Goal: Find specific page/section: Find specific page/section

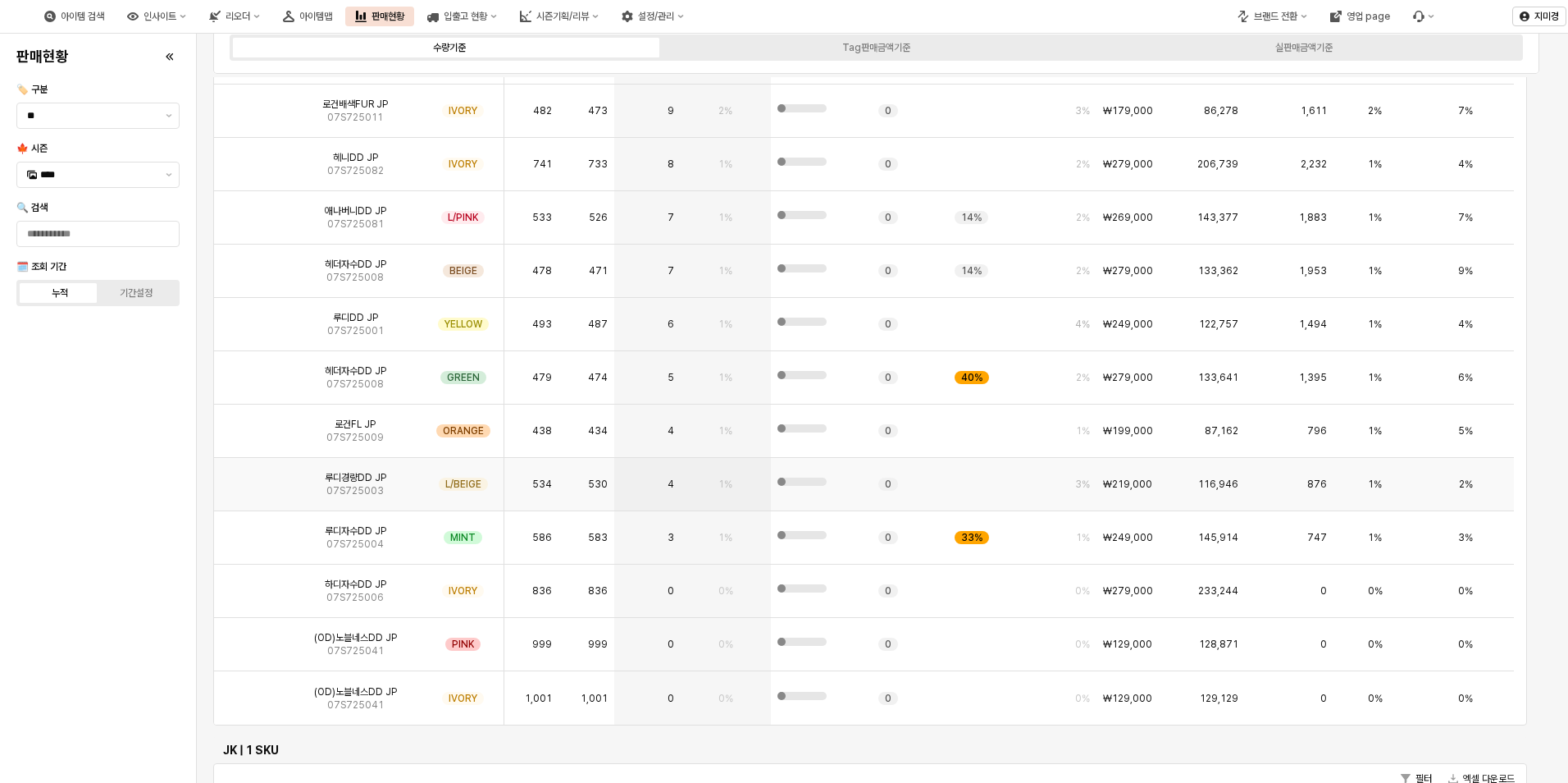
scroll to position [246, 0]
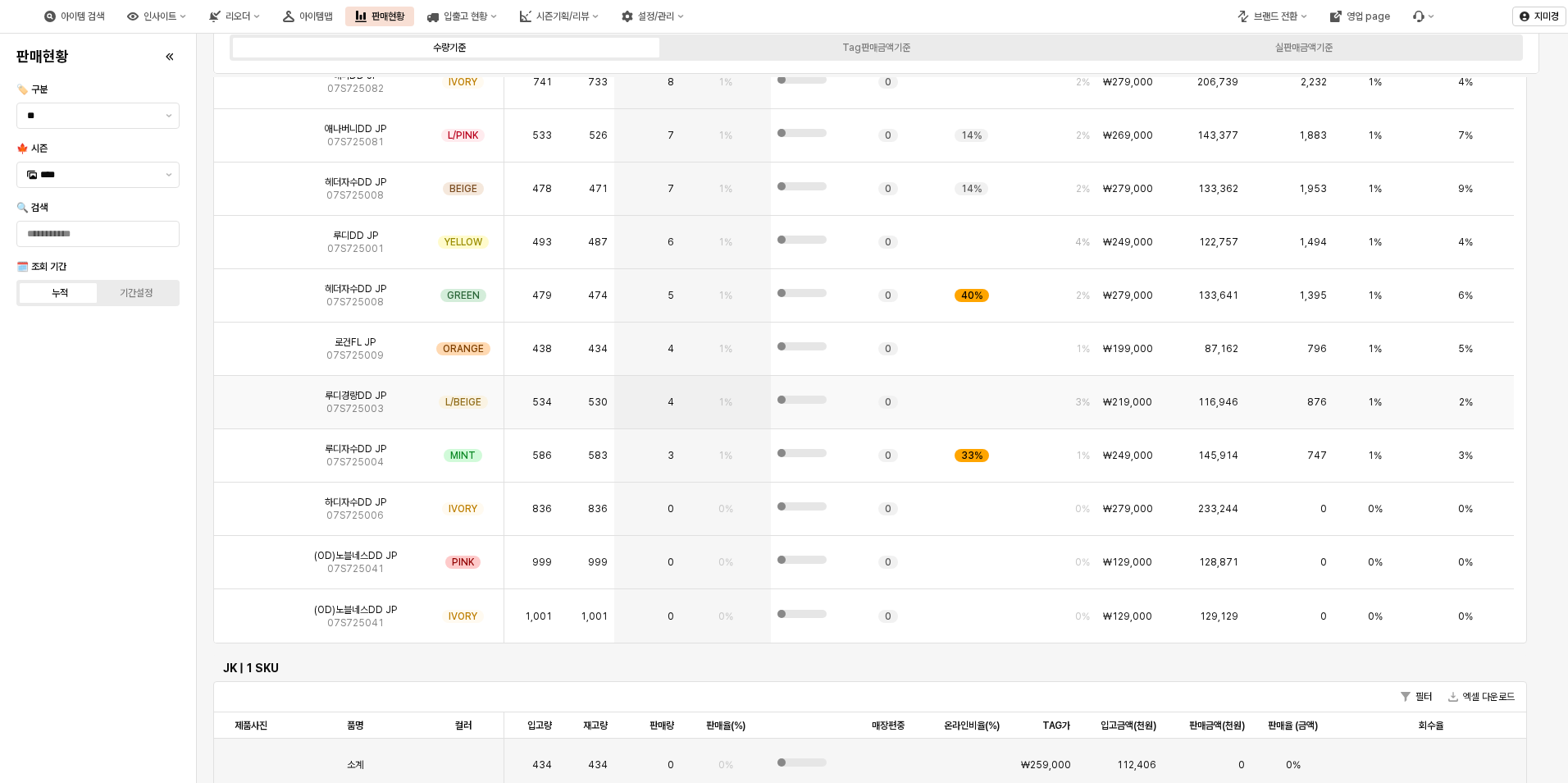
click at [251, 396] on img "App Frame" at bounding box center [251, 396] width 0 height 0
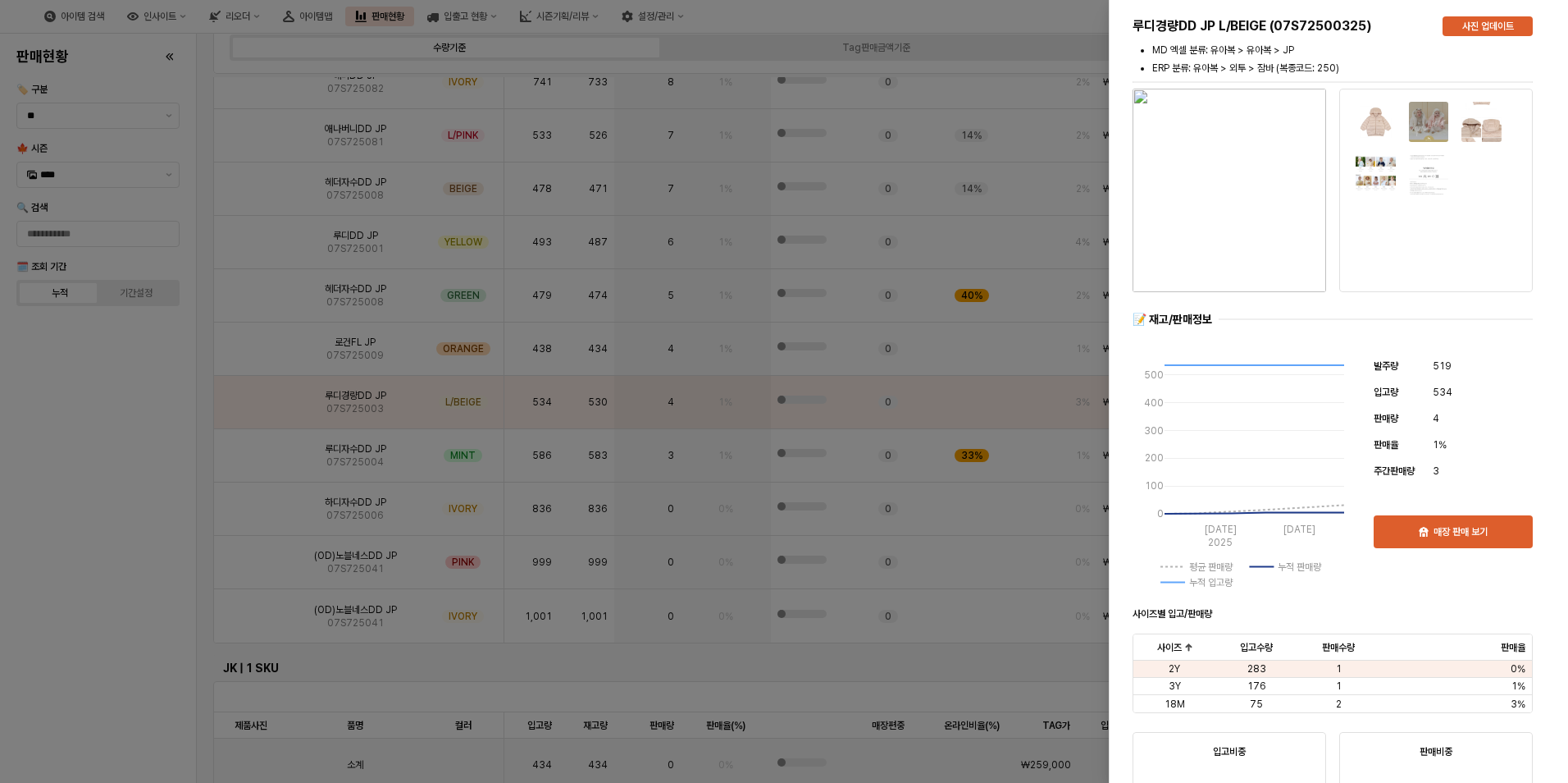
click at [126, 487] on div at bounding box center [784, 392] width 1568 height 783
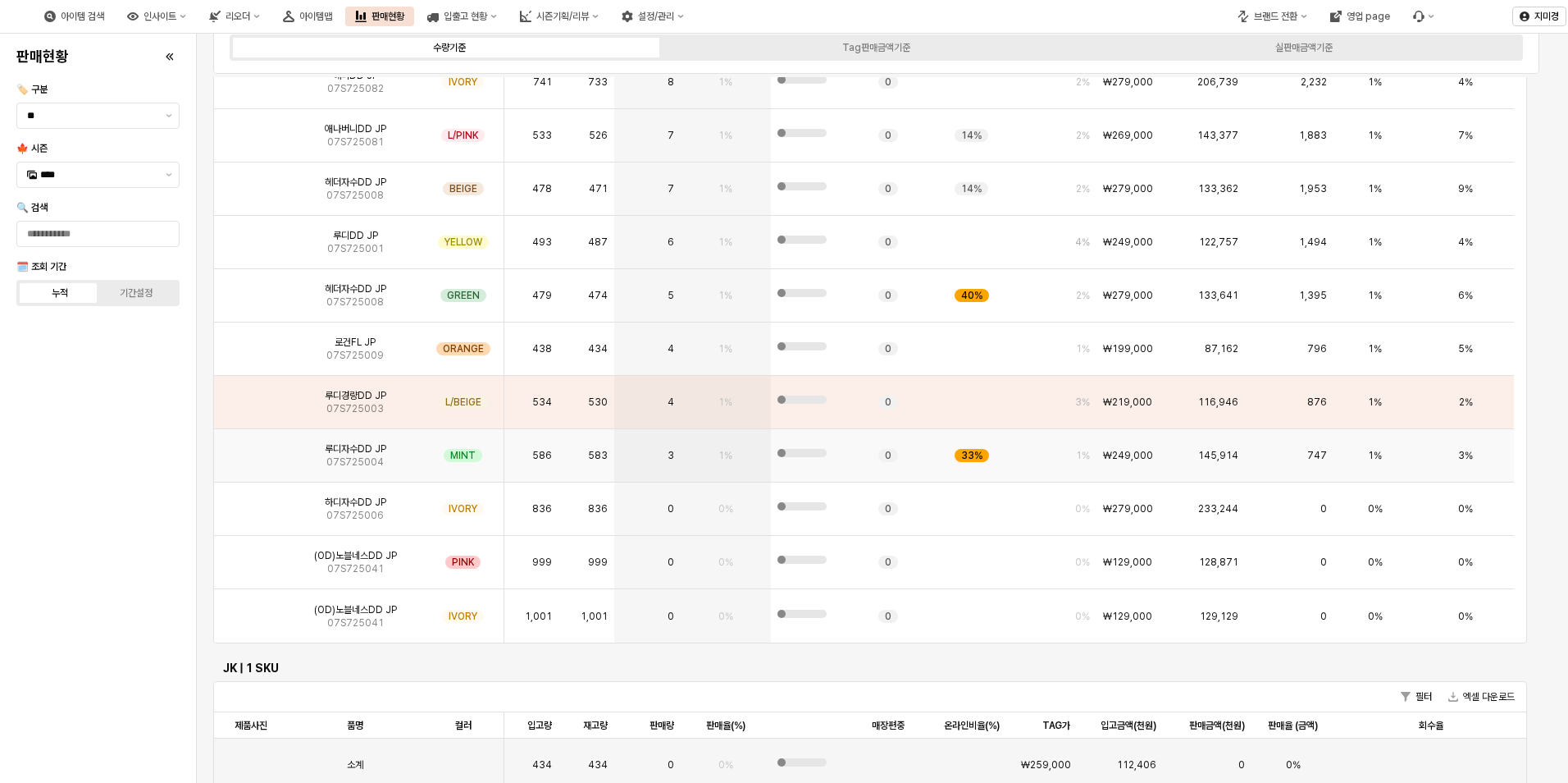
click at [251, 449] on img "App Frame" at bounding box center [251, 449] width 0 height 0
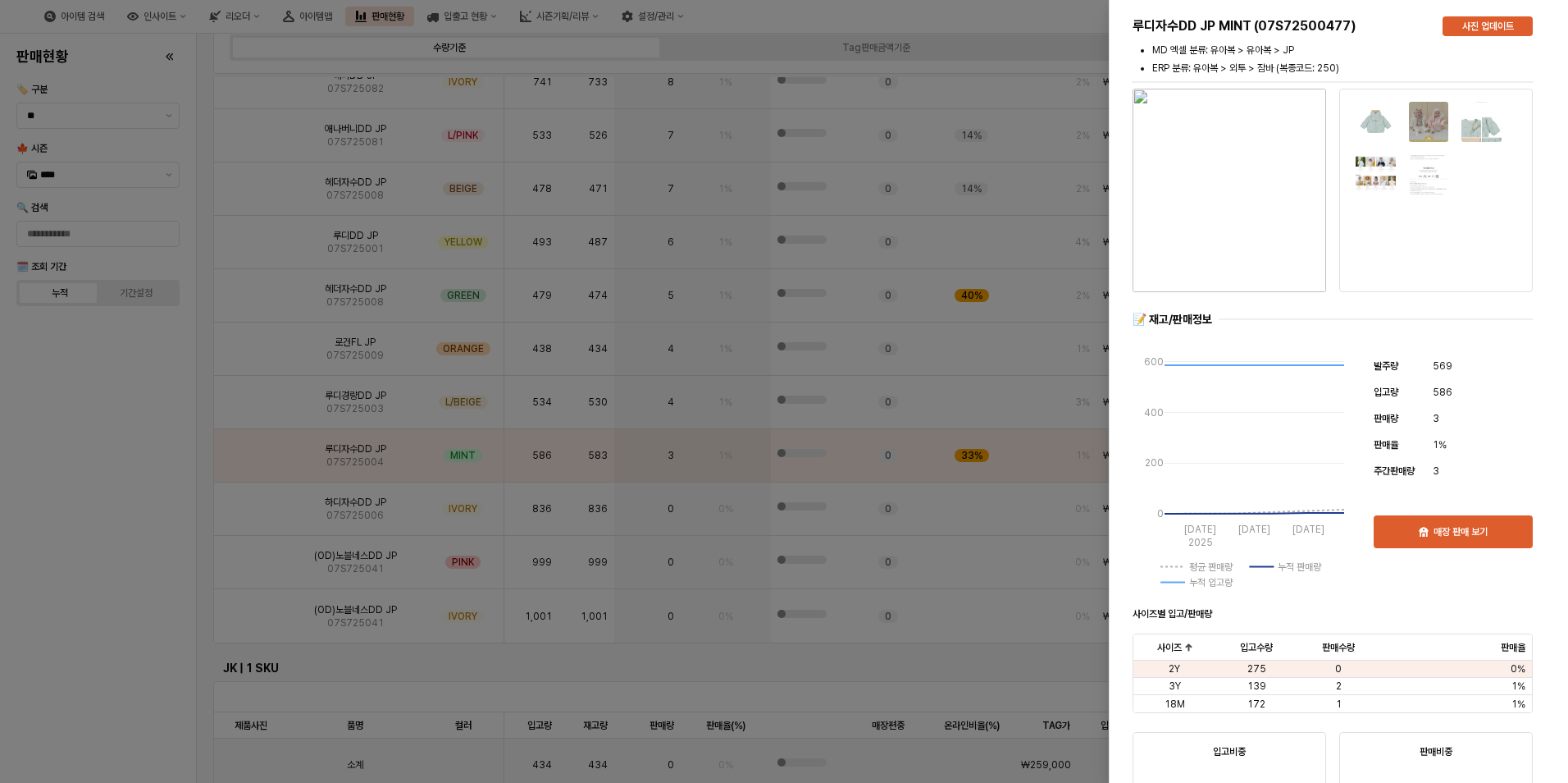
click at [107, 484] on div at bounding box center [784, 392] width 1568 height 783
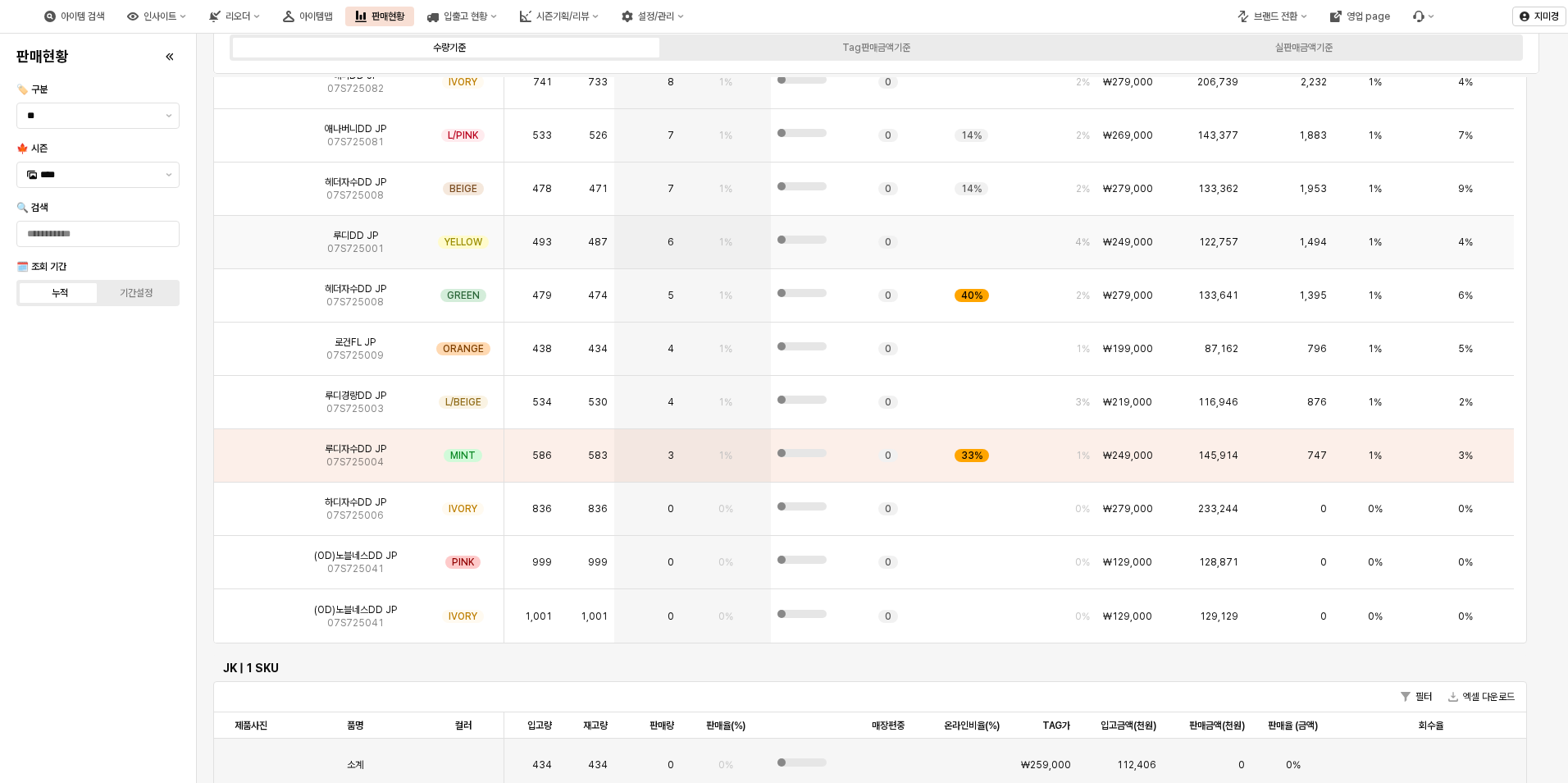
click at [368, 244] on span "07S725001" at bounding box center [355, 248] width 57 height 13
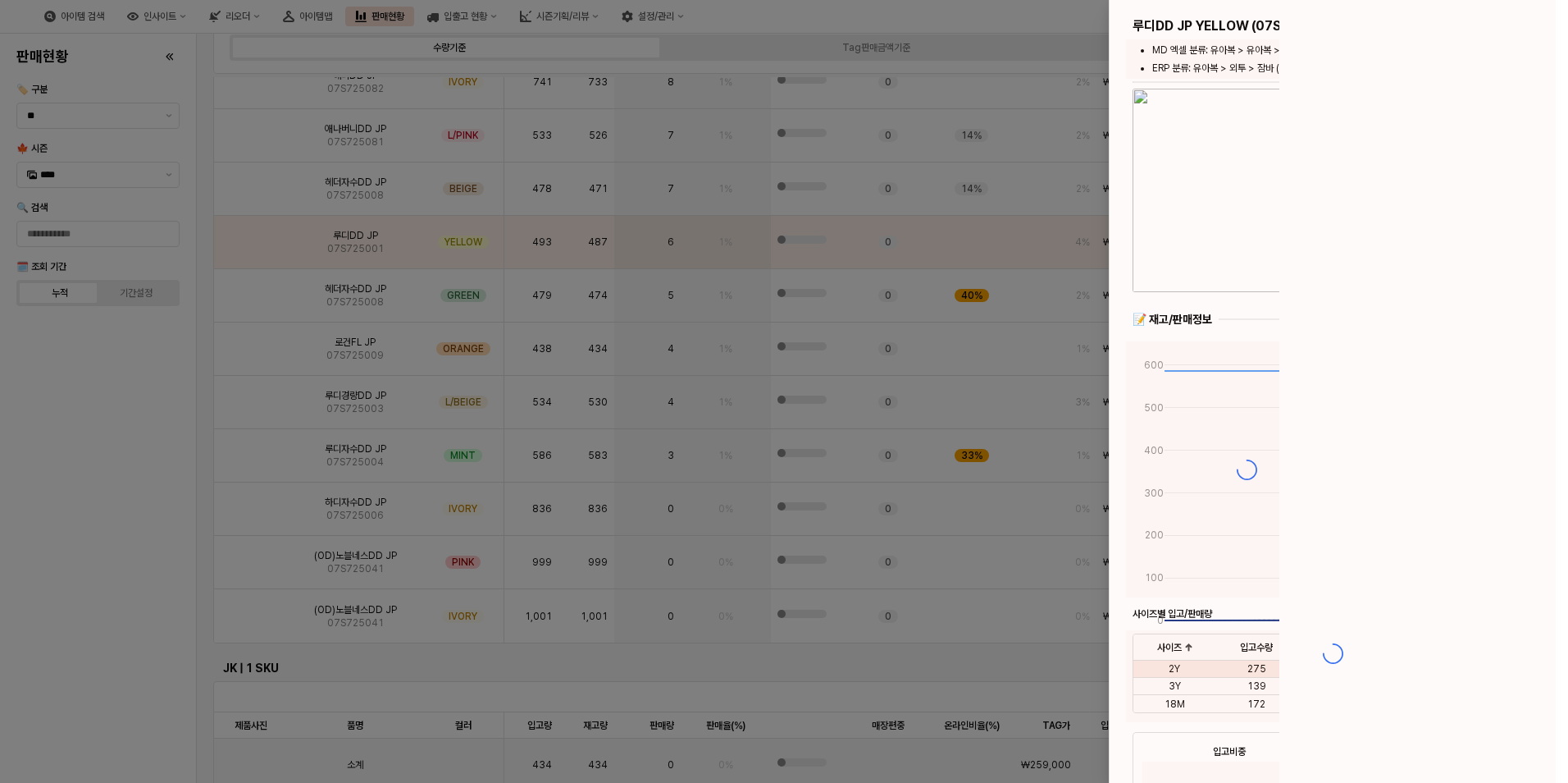
click at [368, 244] on div at bounding box center [784, 392] width 1568 height 783
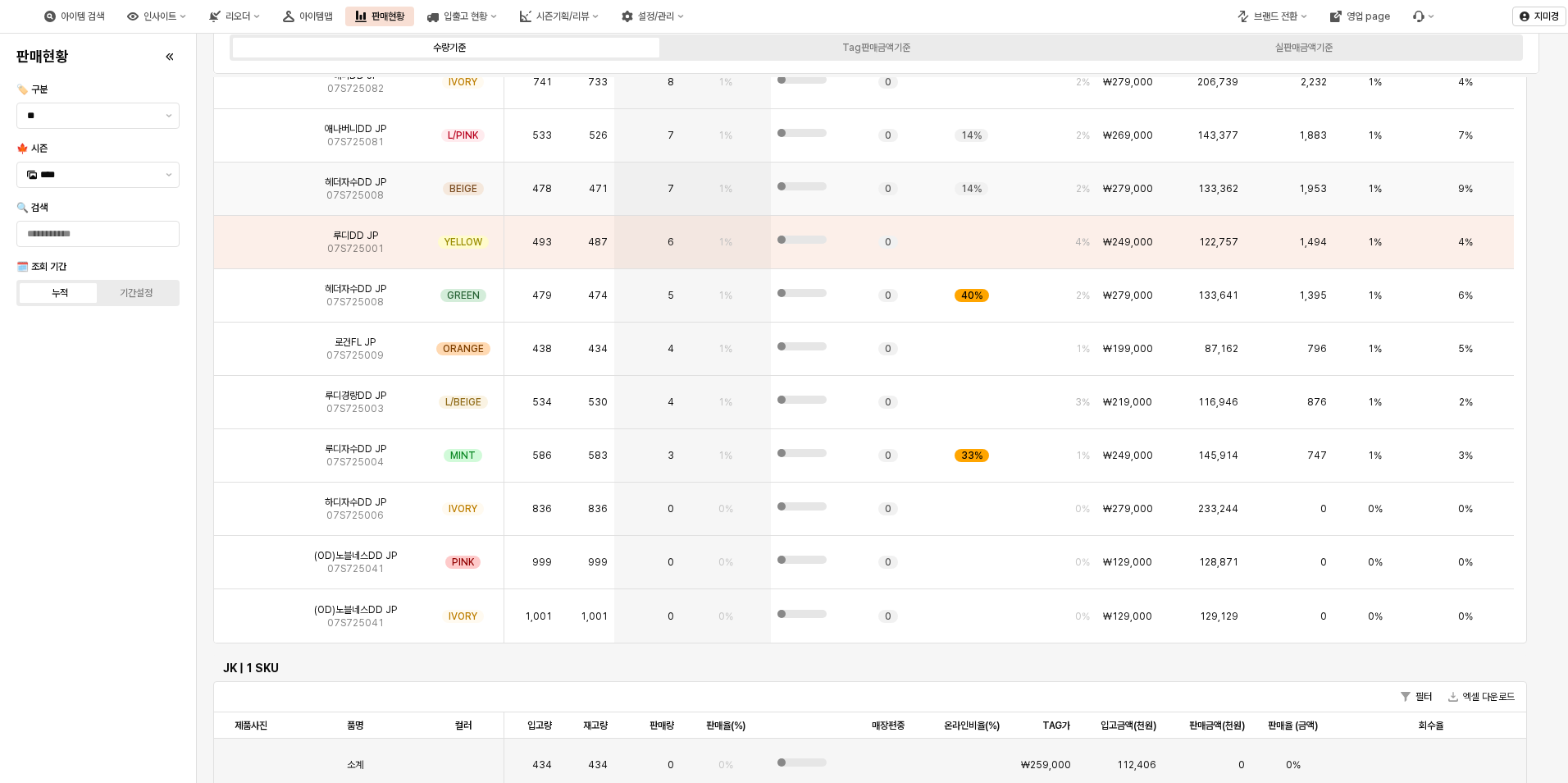
click at [251, 182] on img "App Frame" at bounding box center [251, 182] width 0 height 0
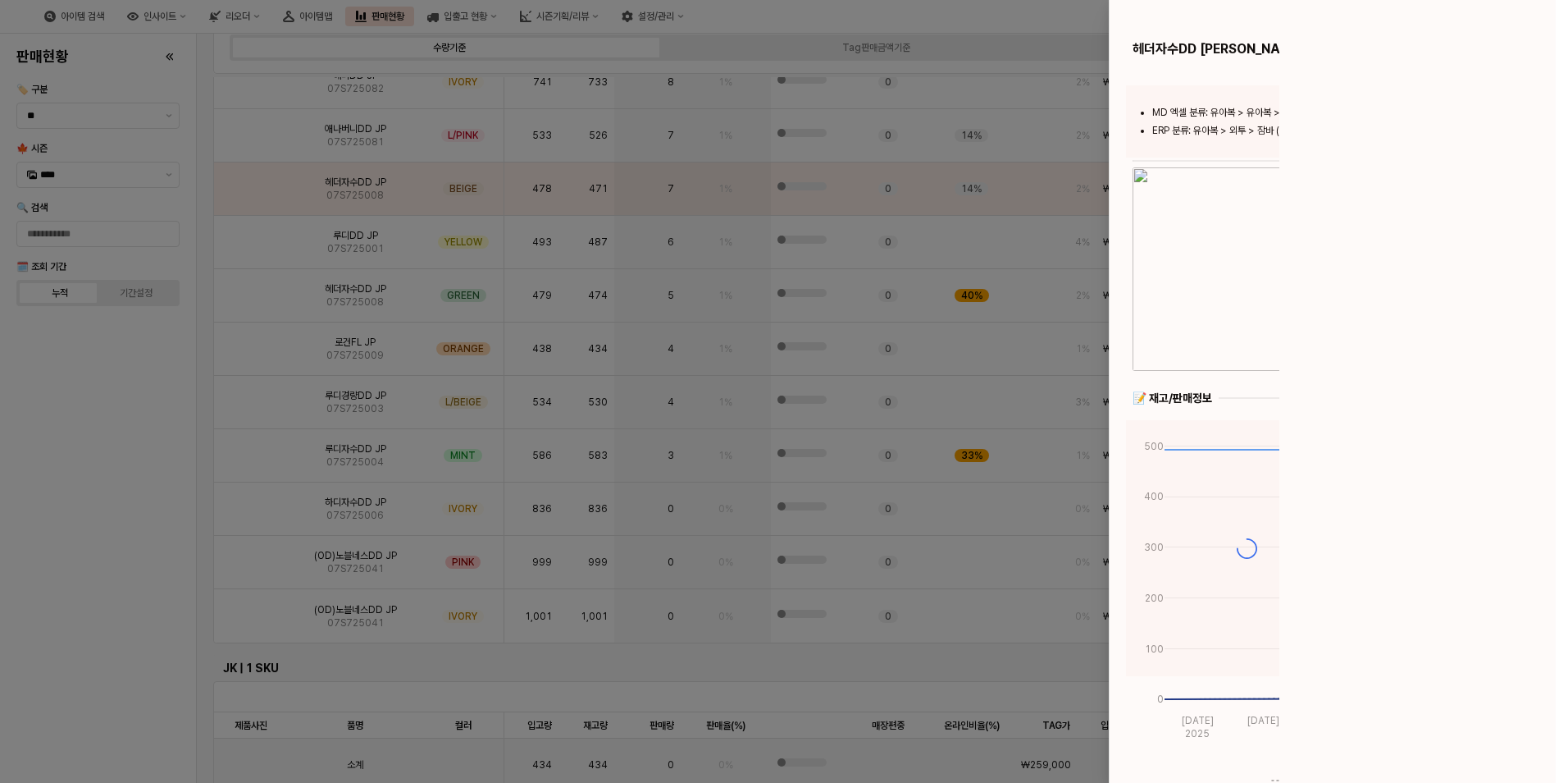
click at [264, 250] on div at bounding box center [784, 392] width 1568 height 783
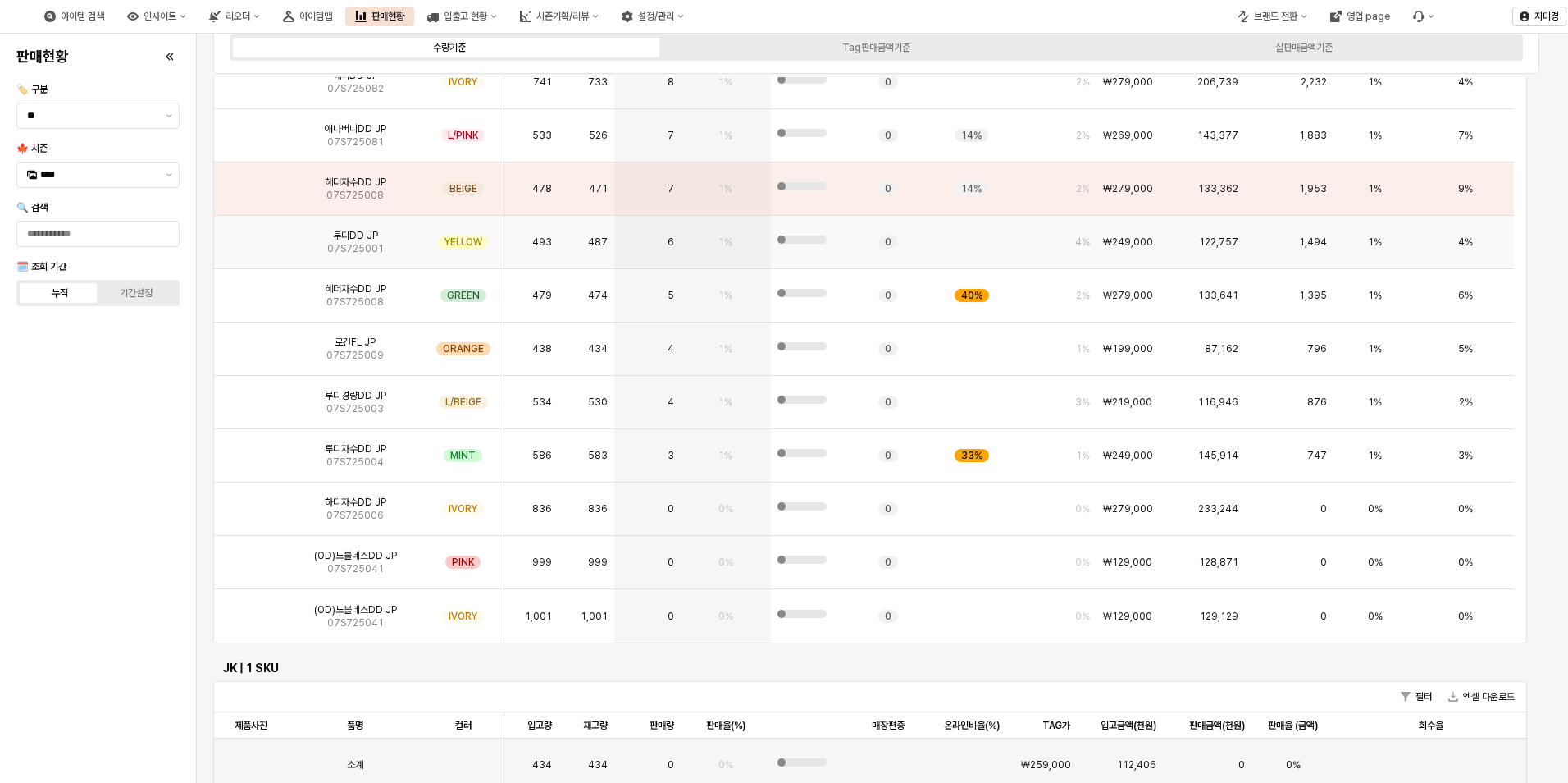
click at [251, 236] on img "App Frame" at bounding box center [251, 236] width 0 height 0
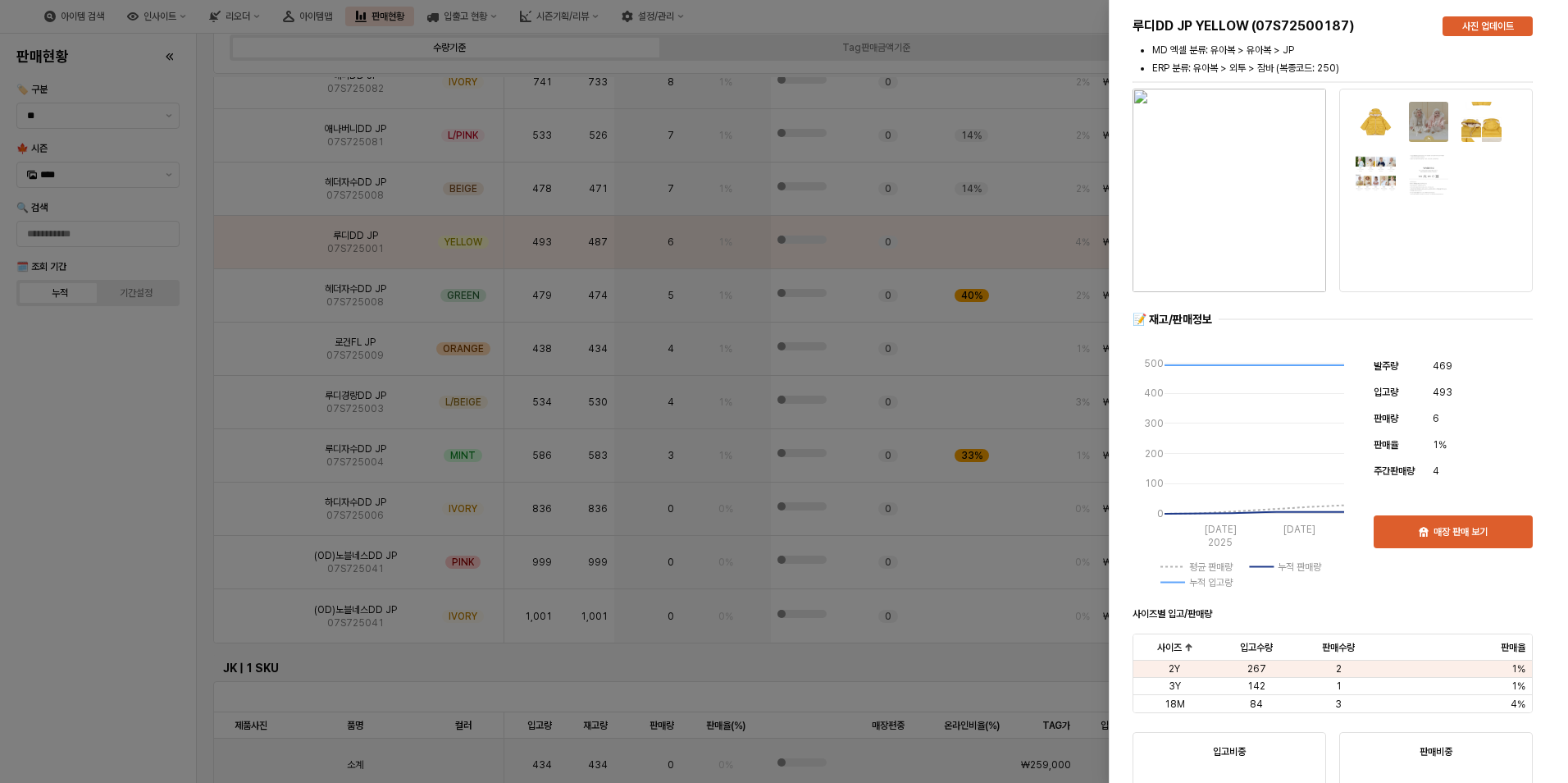
click at [139, 408] on div at bounding box center [784, 392] width 1568 height 783
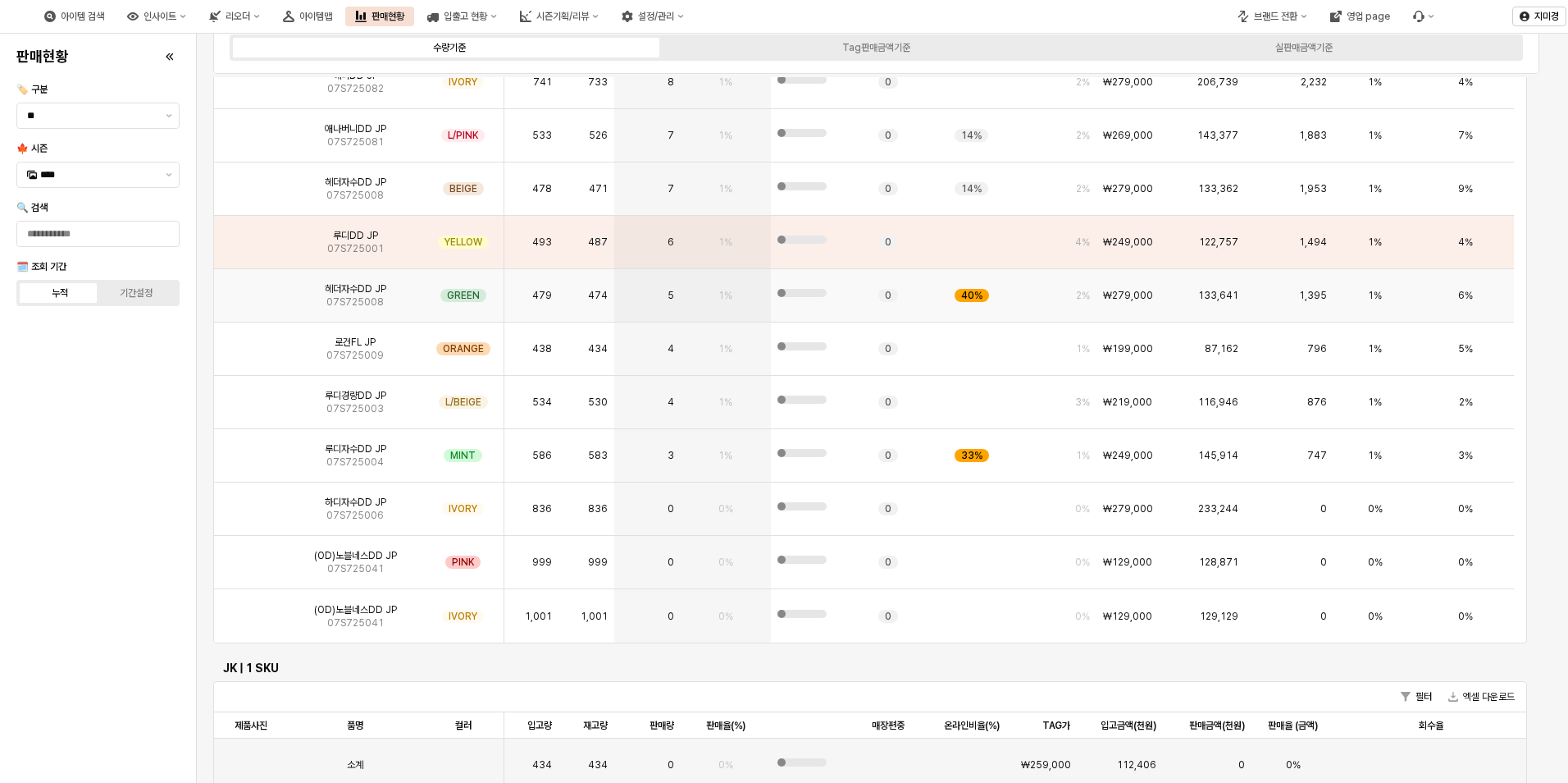
click at [251, 289] on img "App Frame" at bounding box center [251, 289] width 0 height 0
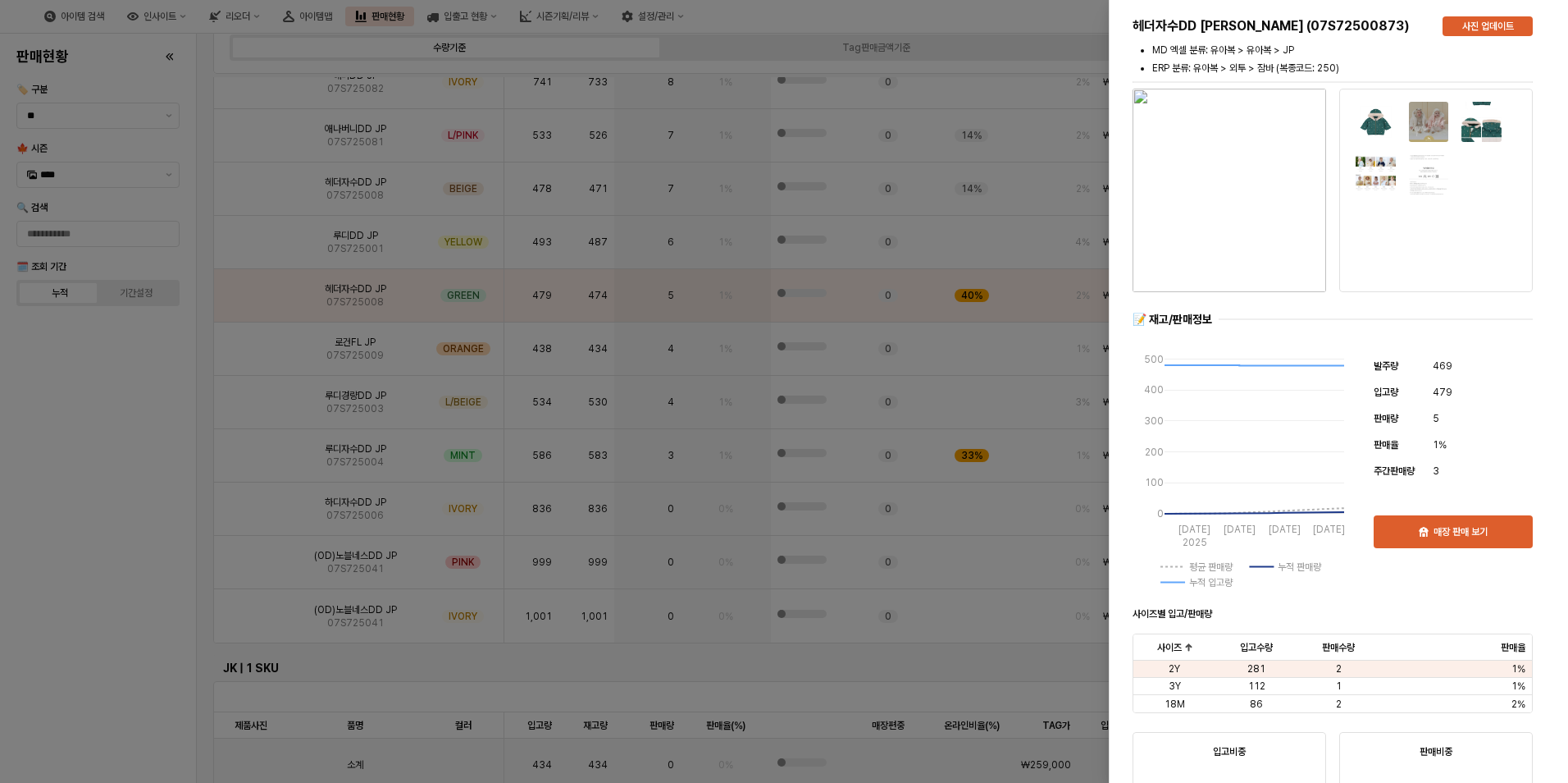
click at [158, 361] on div at bounding box center [784, 392] width 1568 height 783
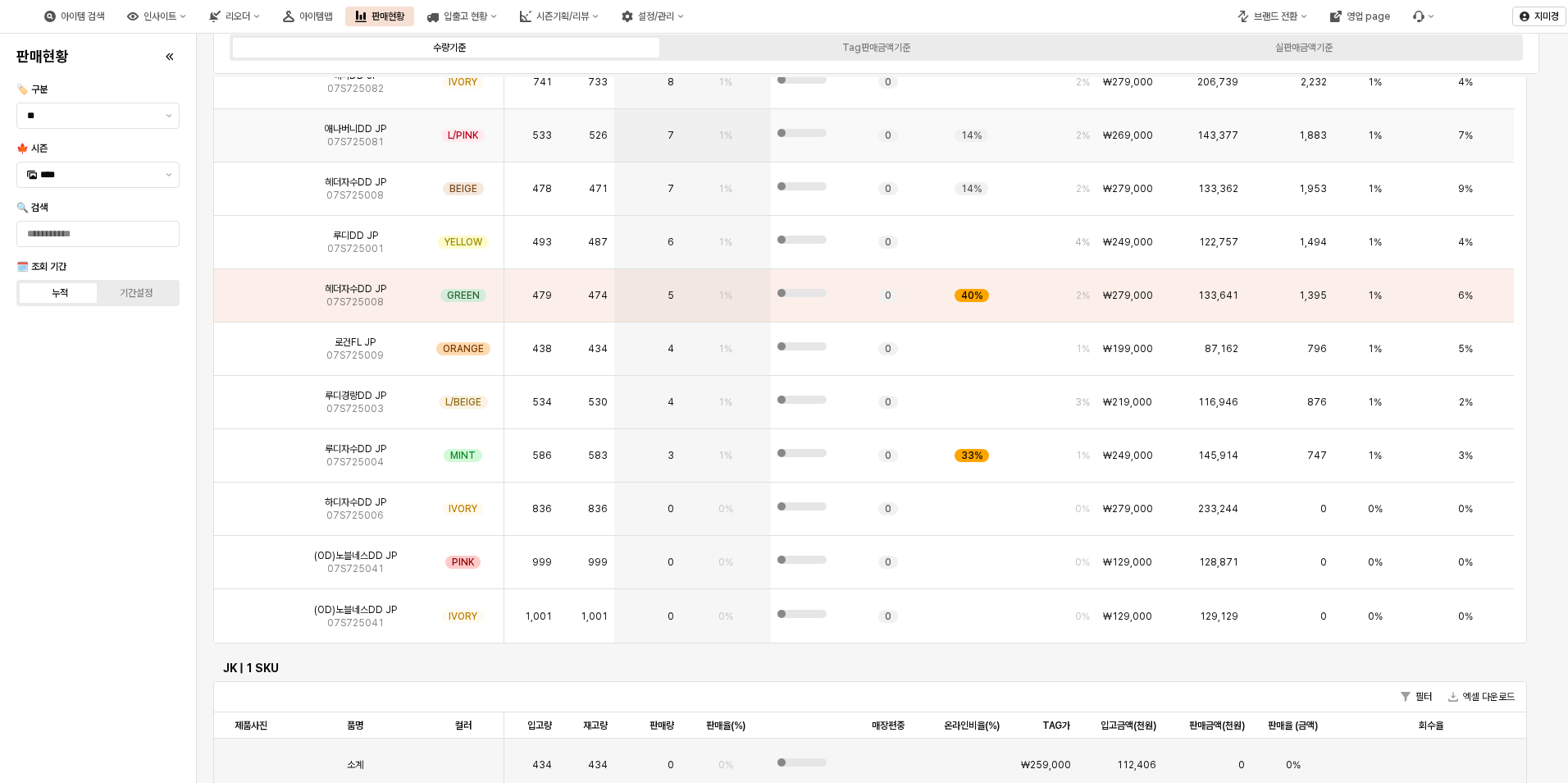
click at [251, 129] on img "App Frame" at bounding box center [251, 129] width 0 height 0
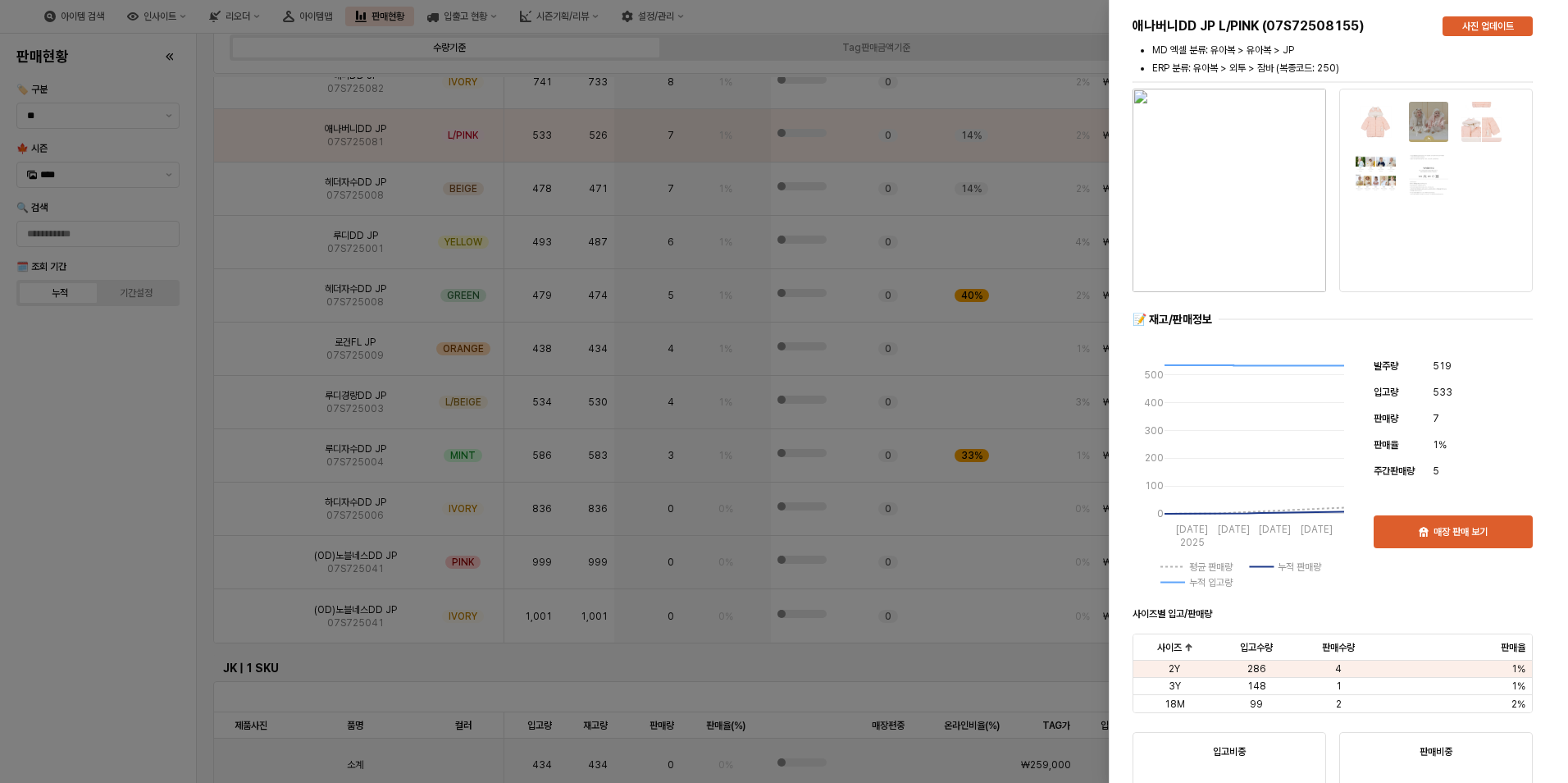
click at [116, 406] on div at bounding box center [784, 392] width 1568 height 783
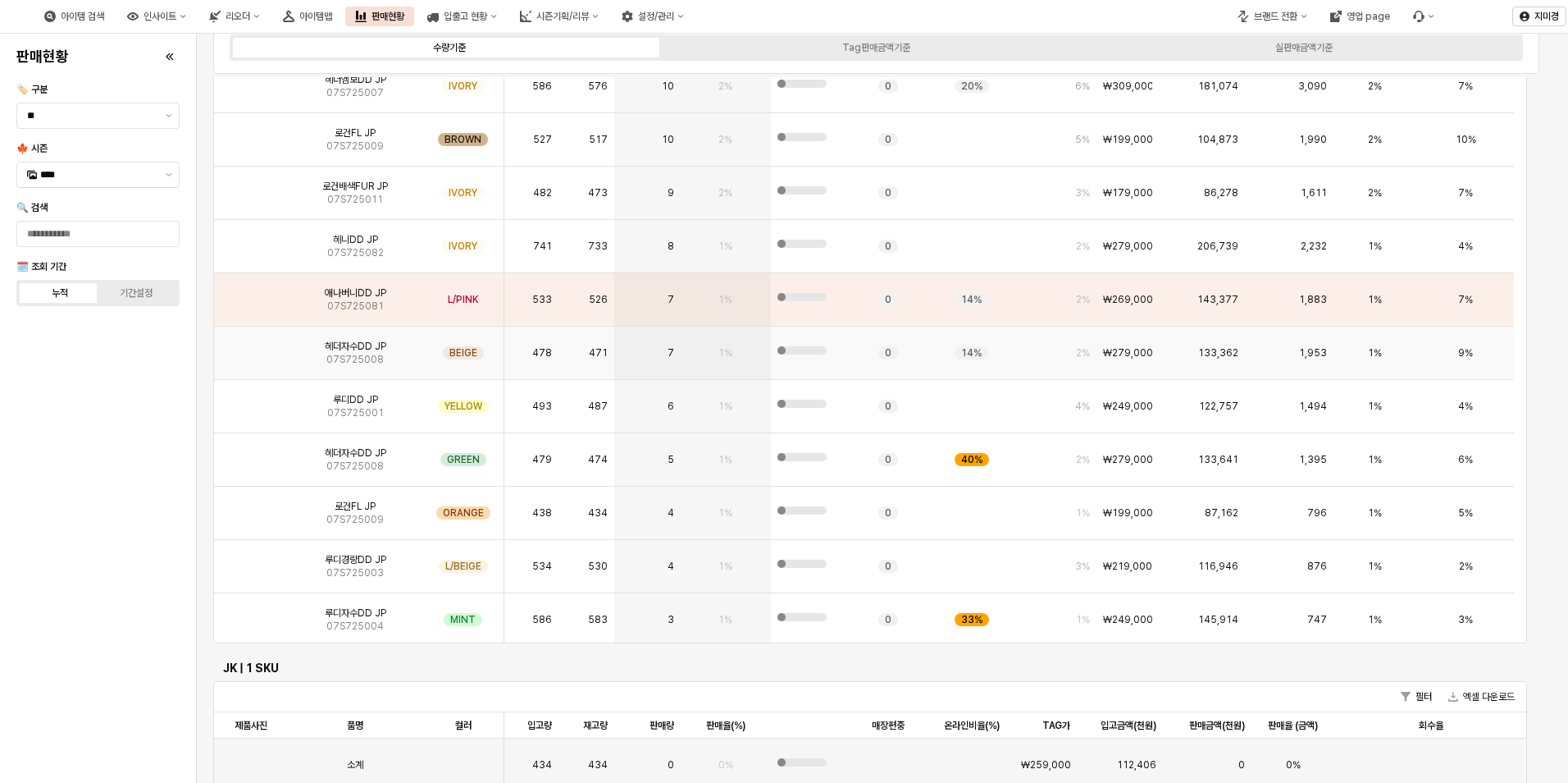
scroll to position [0, 0]
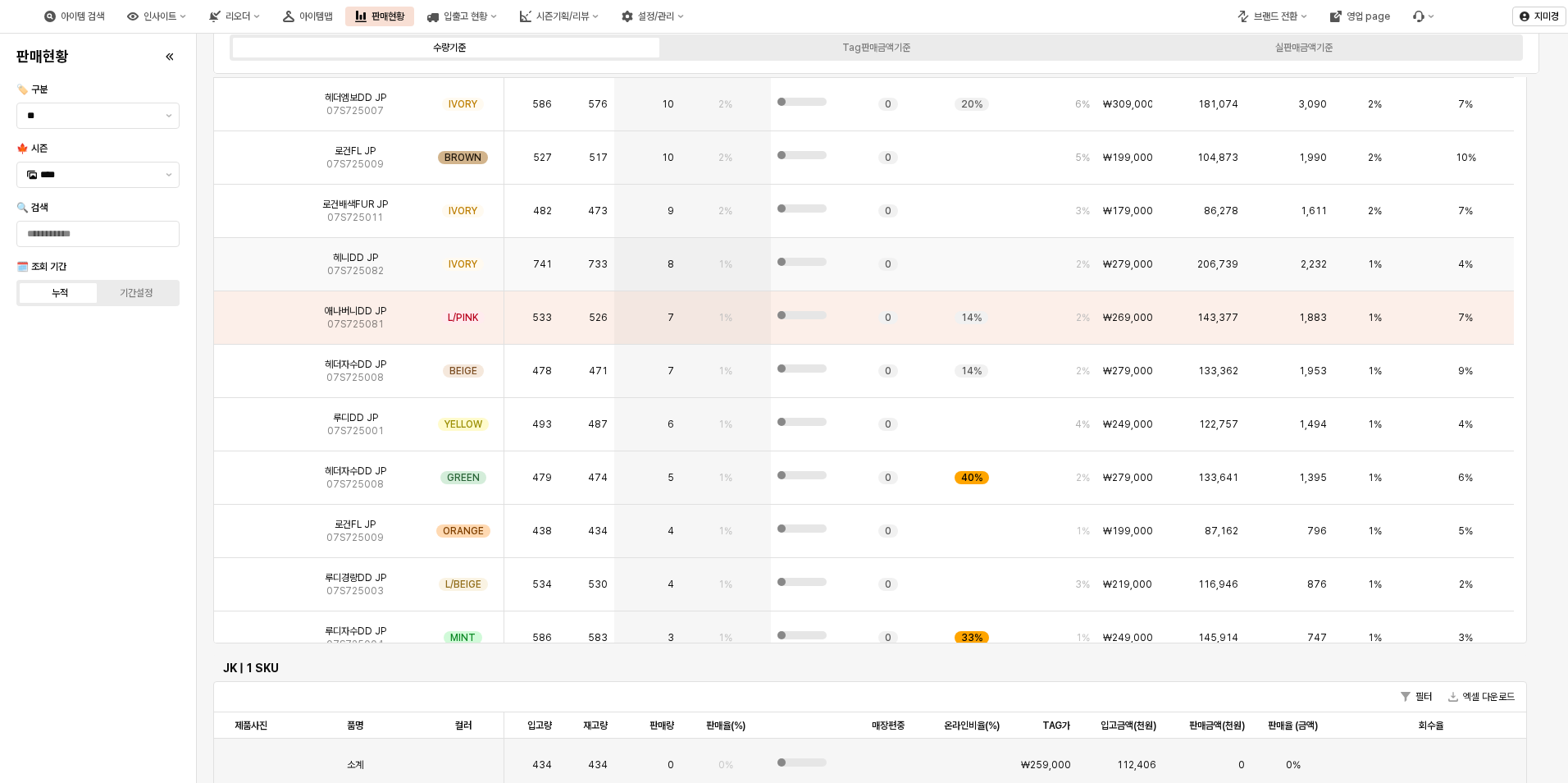
click at [251, 258] on img "App Frame" at bounding box center [251, 258] width 0 height 0
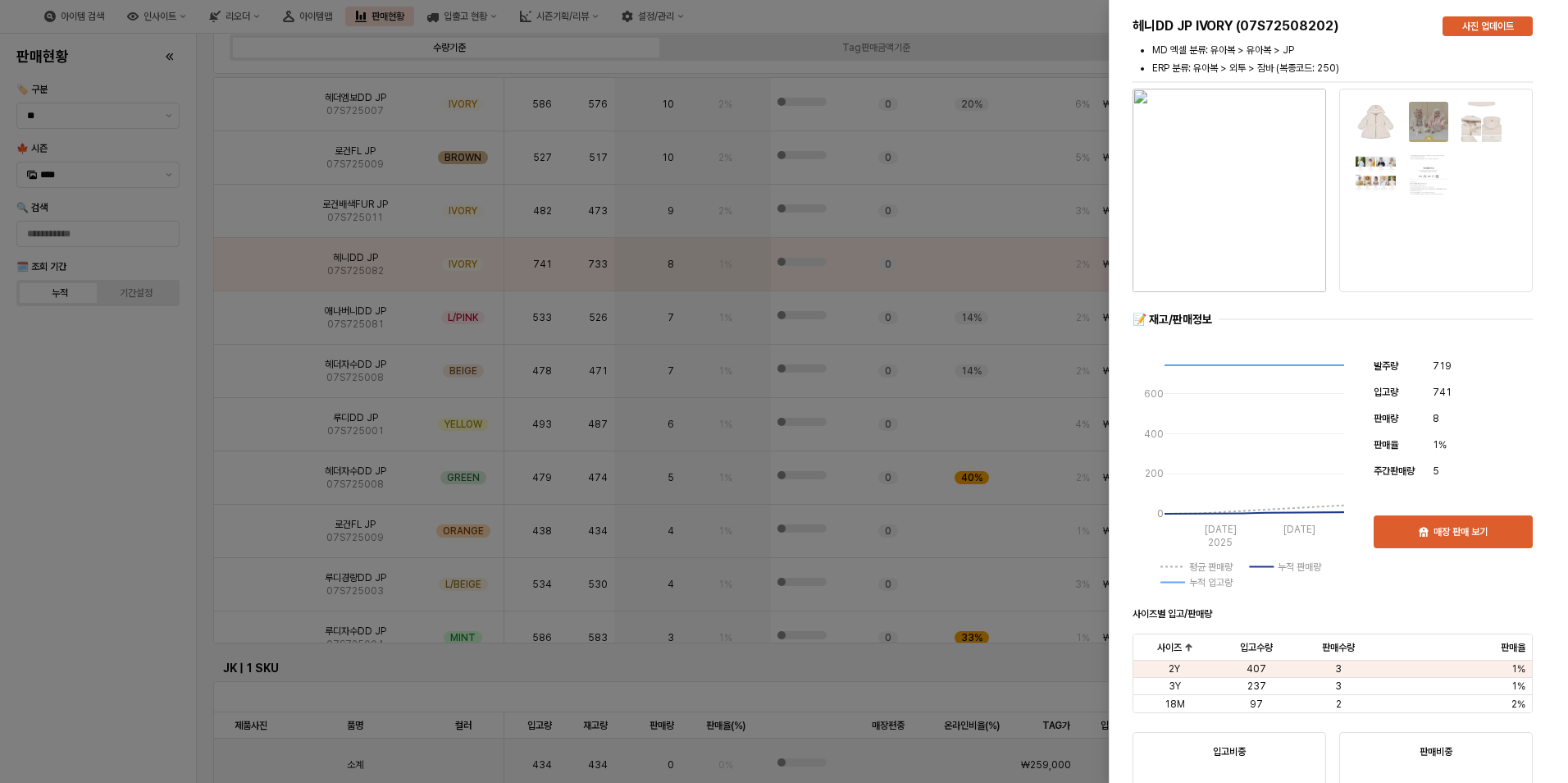
click at [126, 431] on div at bounding box center [784, 392] width 1568 height 783
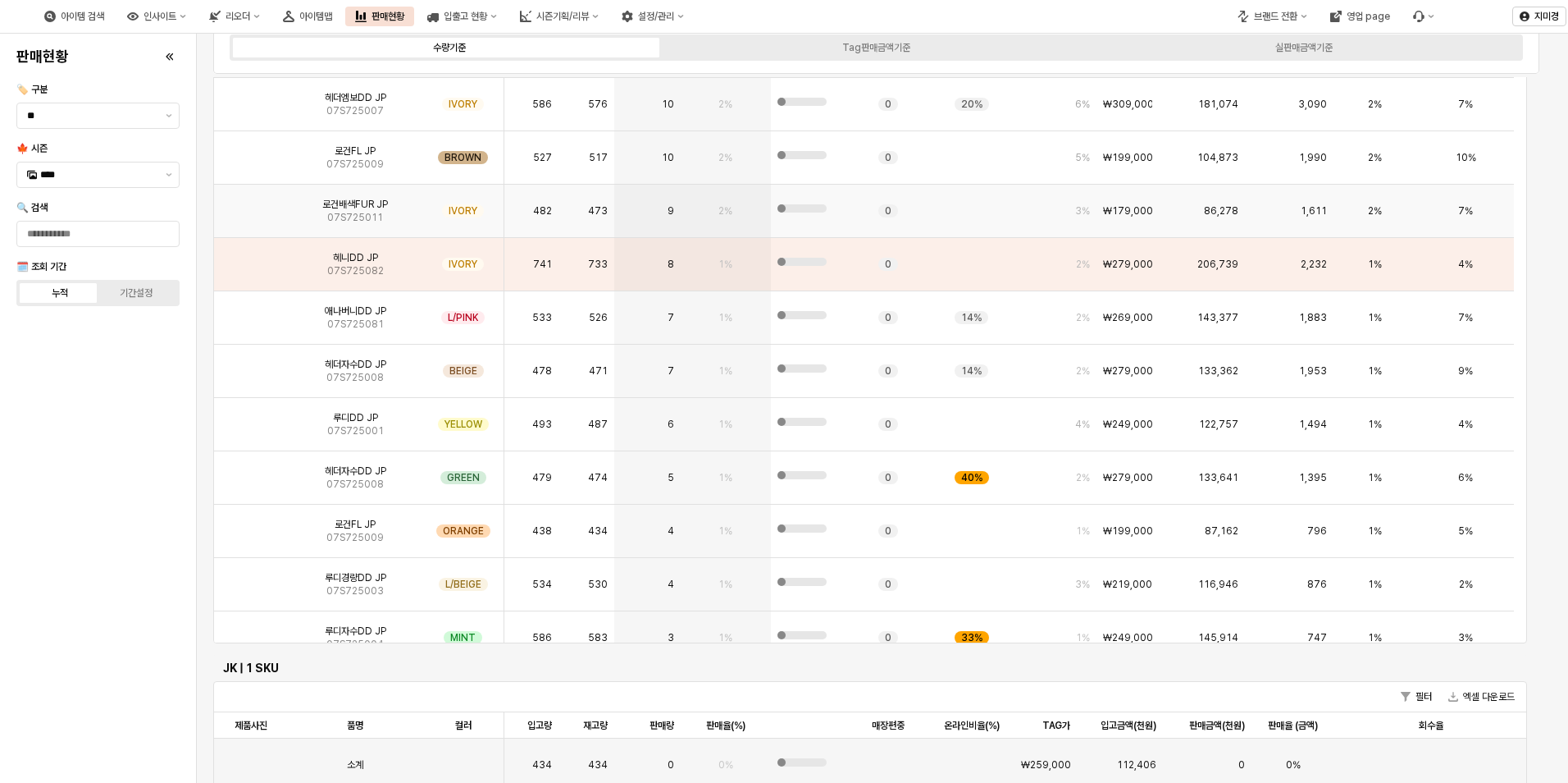
click at [251, 204] on img "App Frame" at bounding box center [251, 204] width 0 height 0
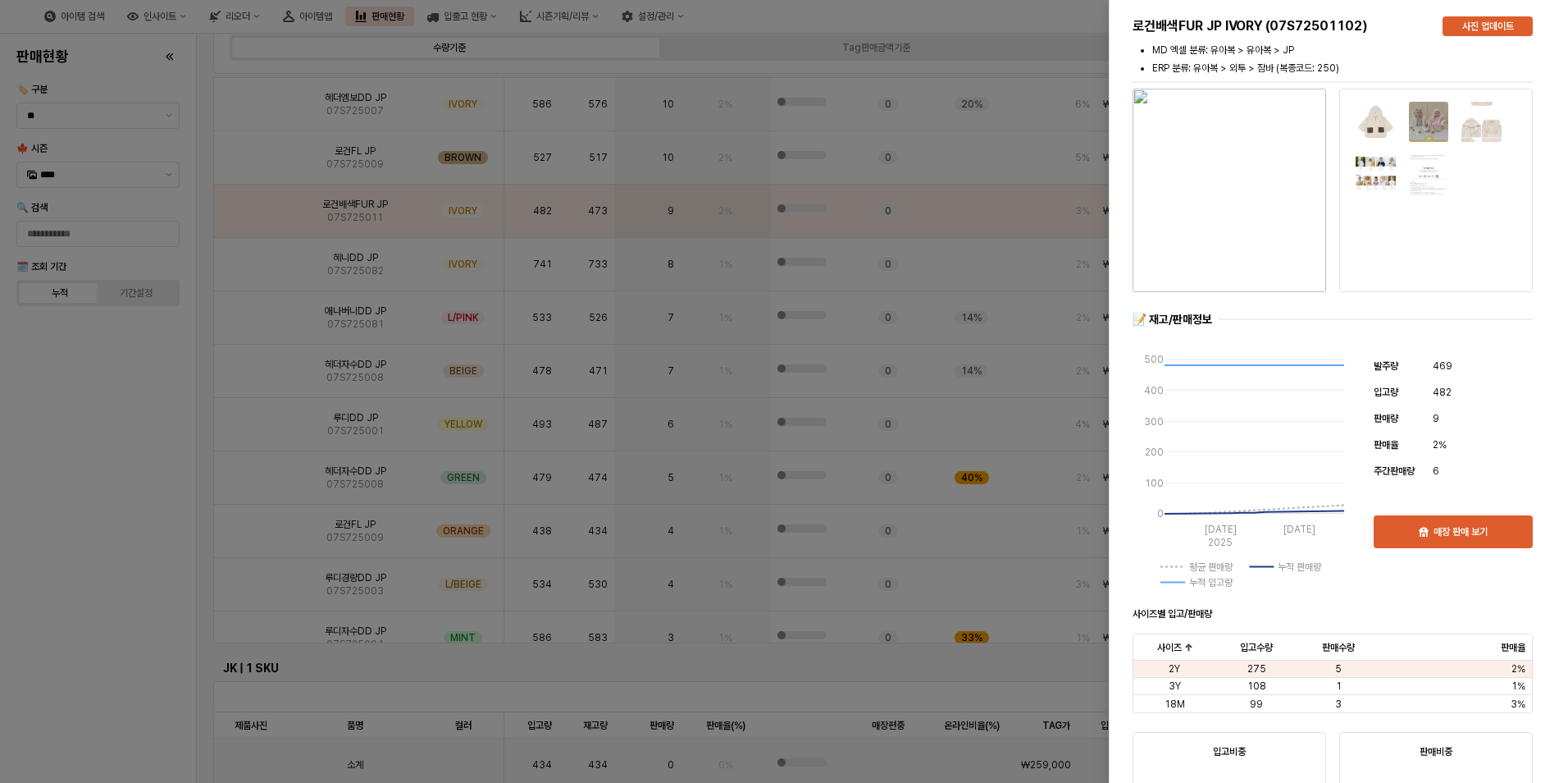
click at [127, 418] on div at bounding box center [784, 392] width 1568 height 783
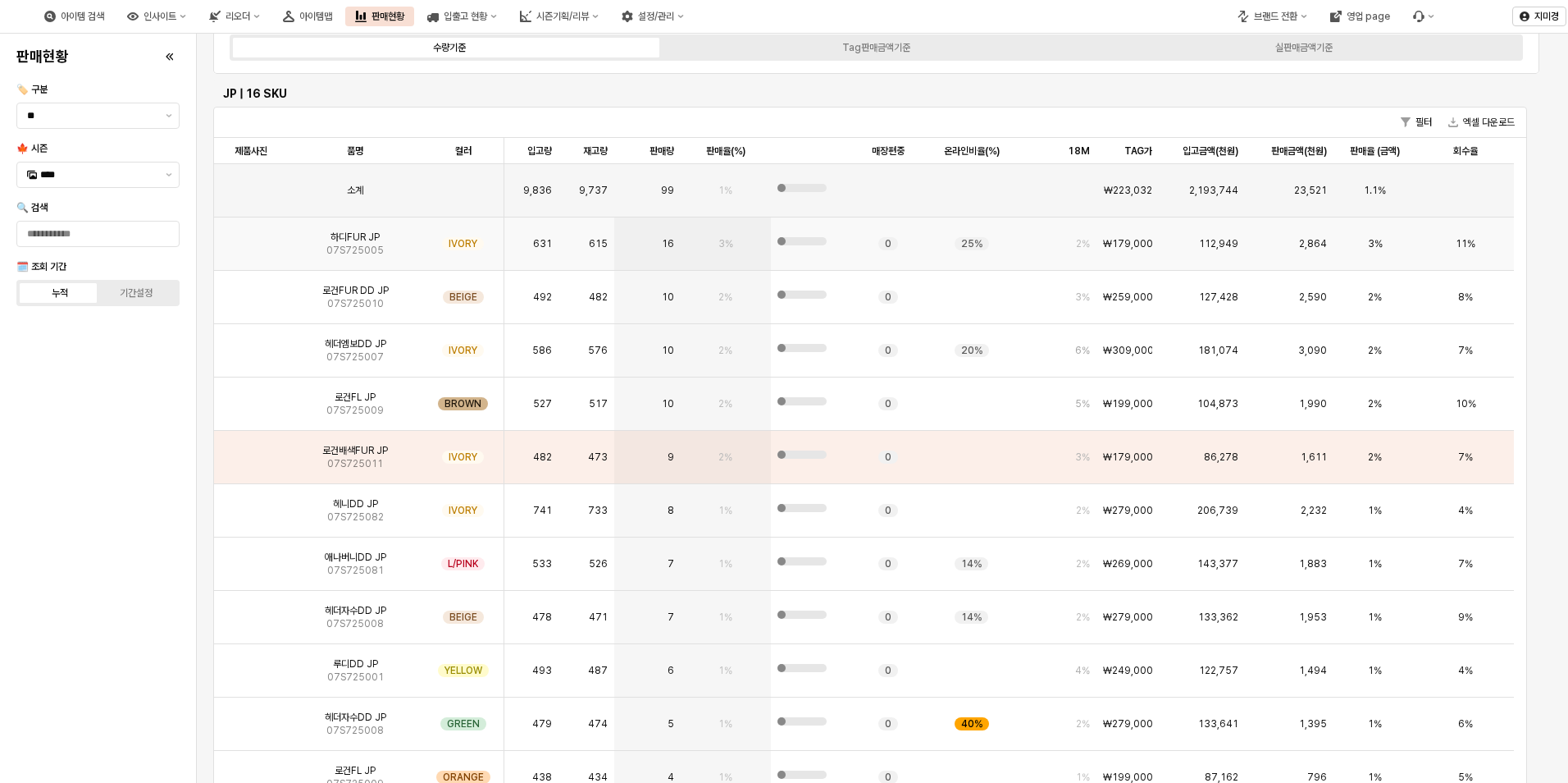
click at [251, 238] on img "App Frame" at bounding box center [251, 238] width 0 height 0
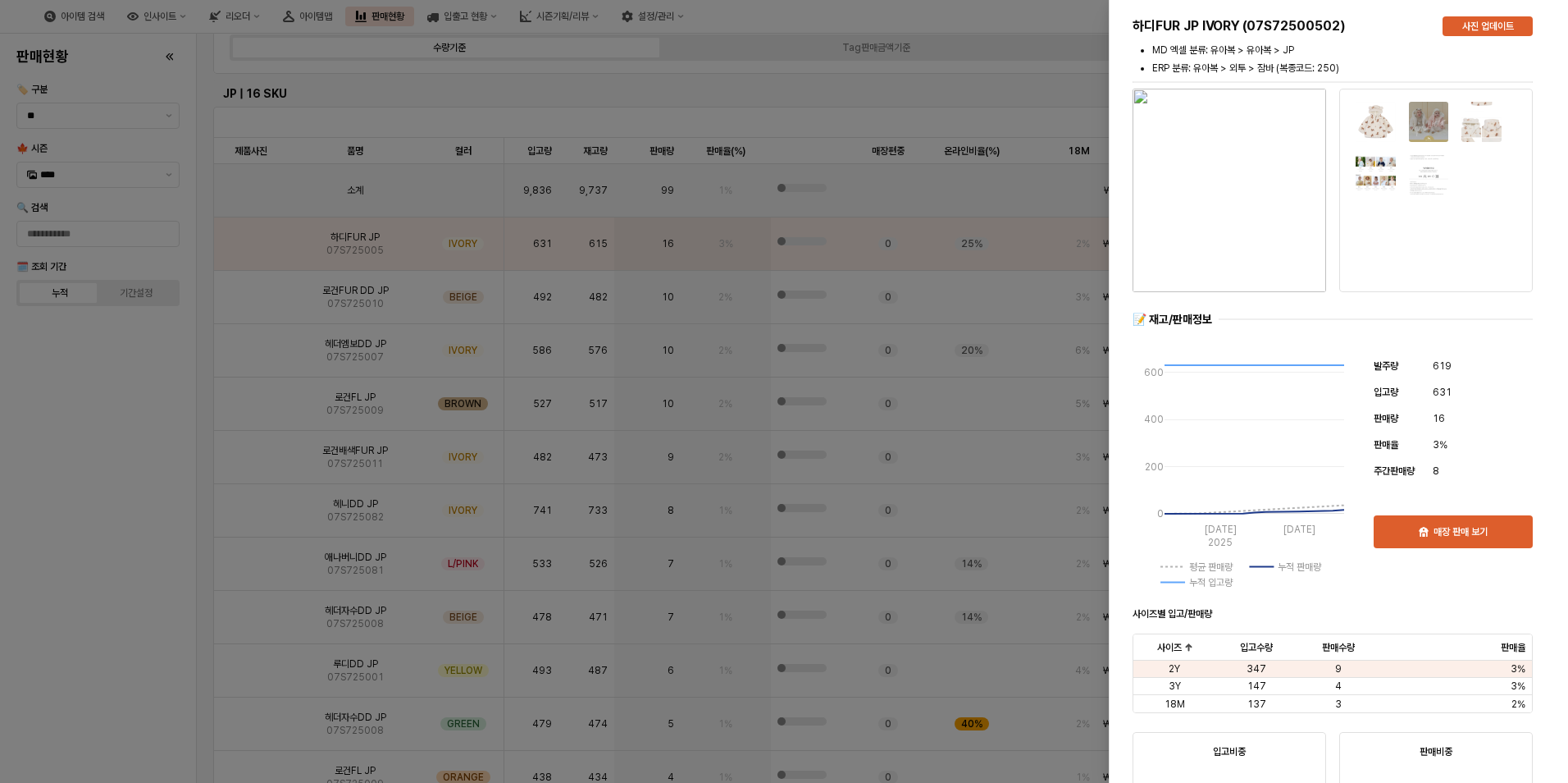
click at [137, 417] on div at bounding box center [784, 392] width 1568 height 783
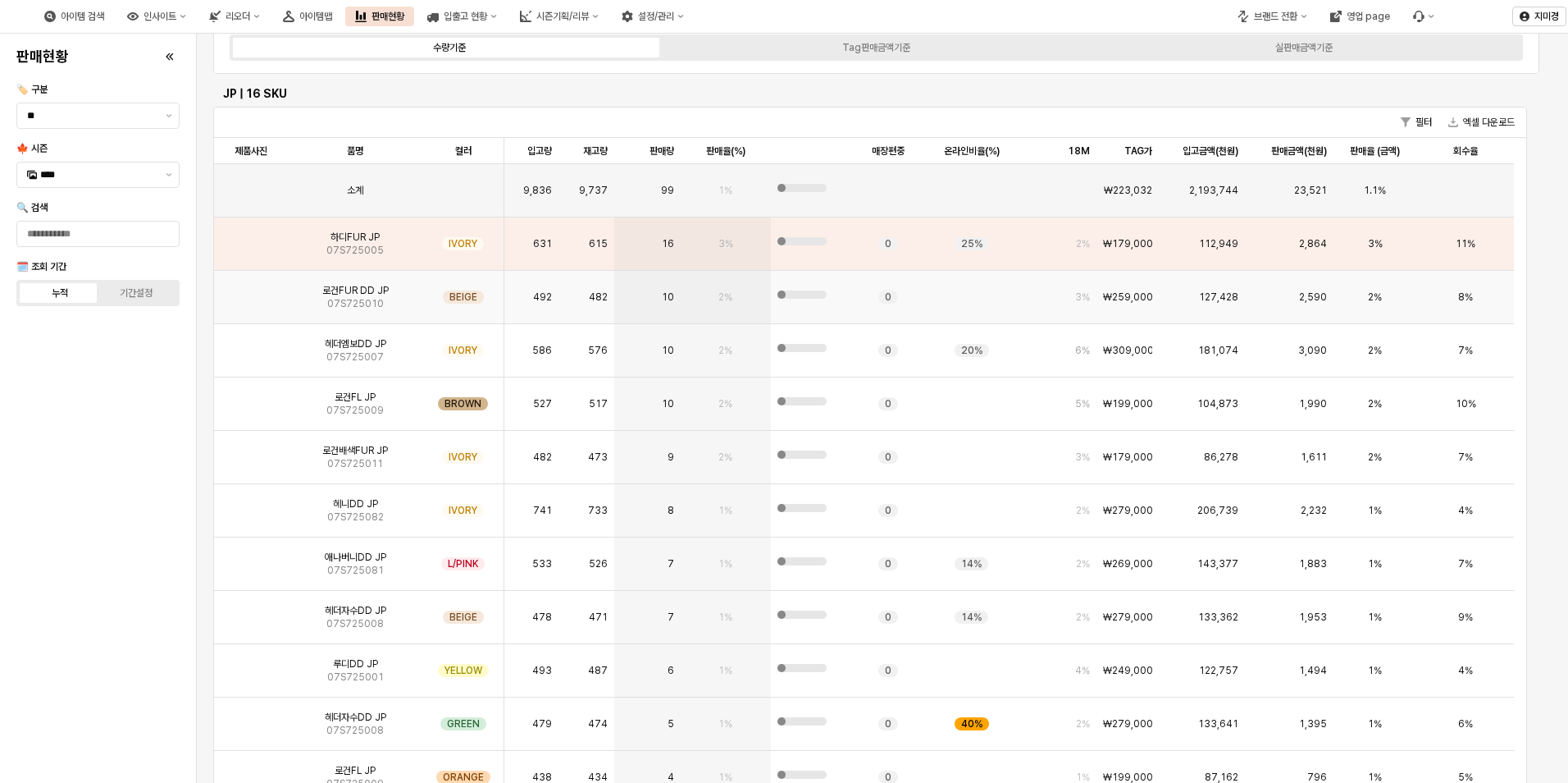
click at [251, 291] on img "App Frame" at bounding box center [251, 291] width 0 height 0
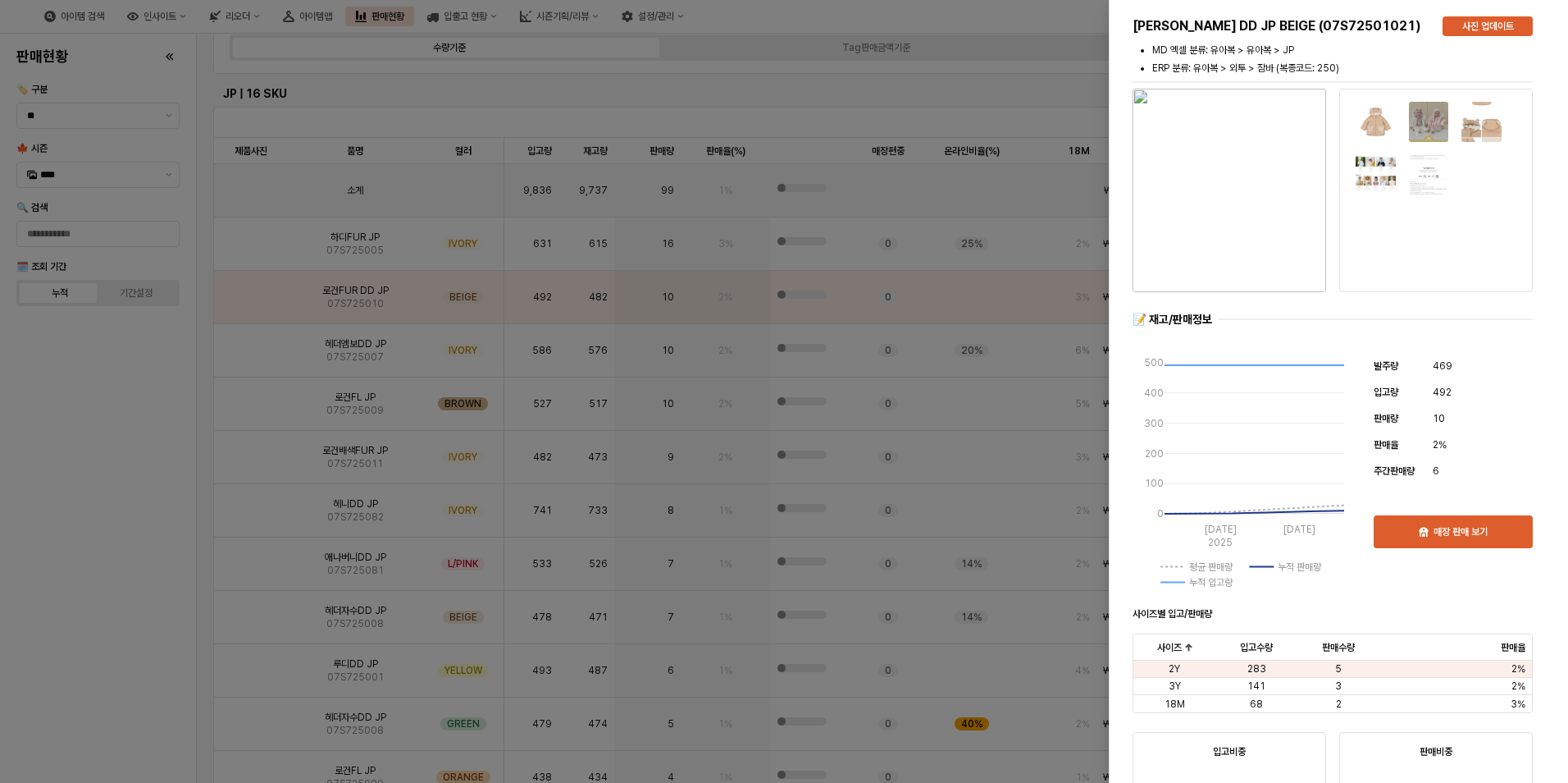
click at [129, 432] on div at bounding box center [784, 392] width 1568 height 783
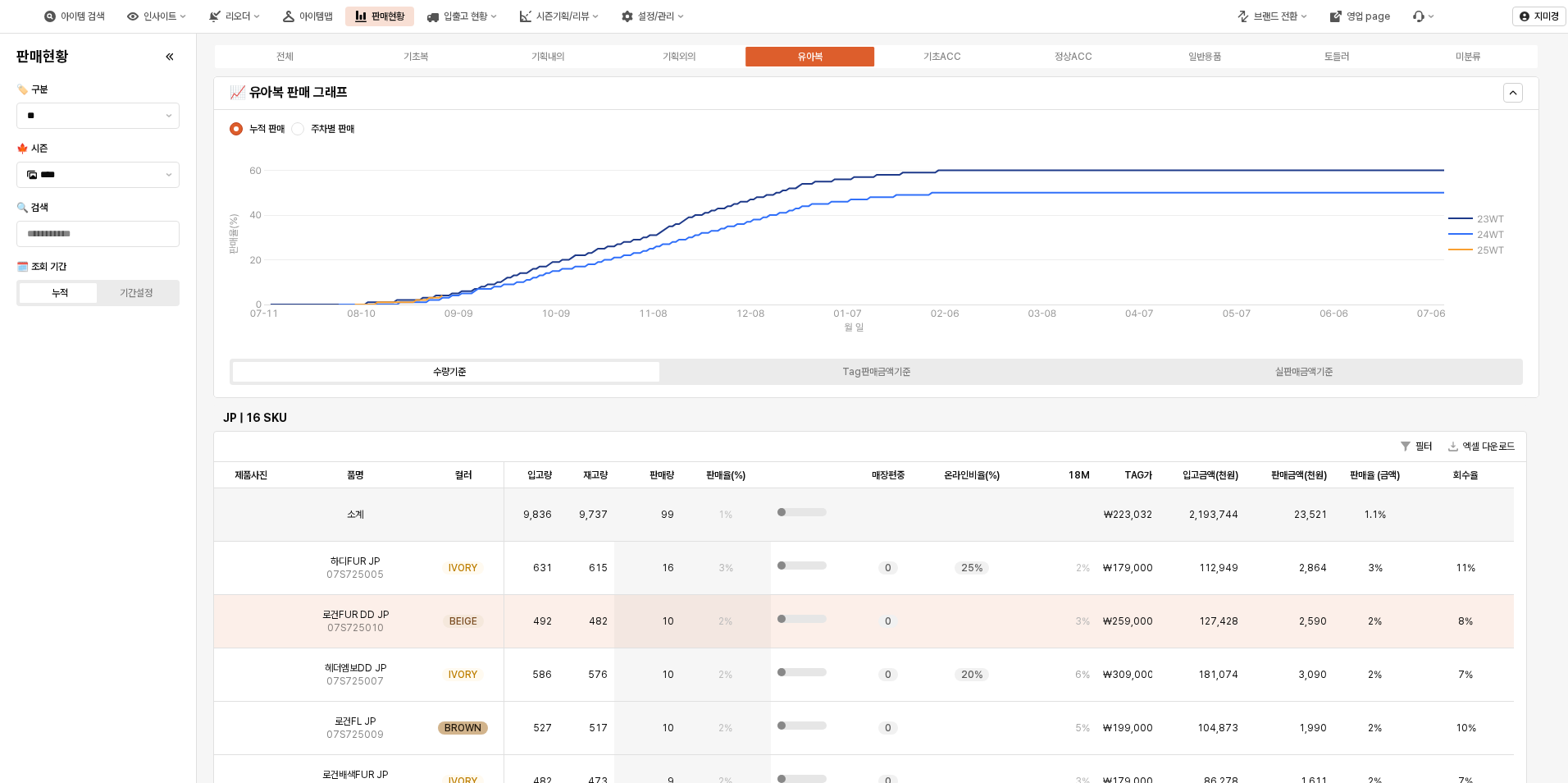
click at [700, 66] on div "전체 기초복 기획내의 기획외의 유아복 기초ACC 정상ACC 일반용품 토들러 미분류" at bounding box center [876, 57] width 1326 height 26
click at [690, 51] on div "기획외의" at bounding box center [679, 56] width 33 height 11
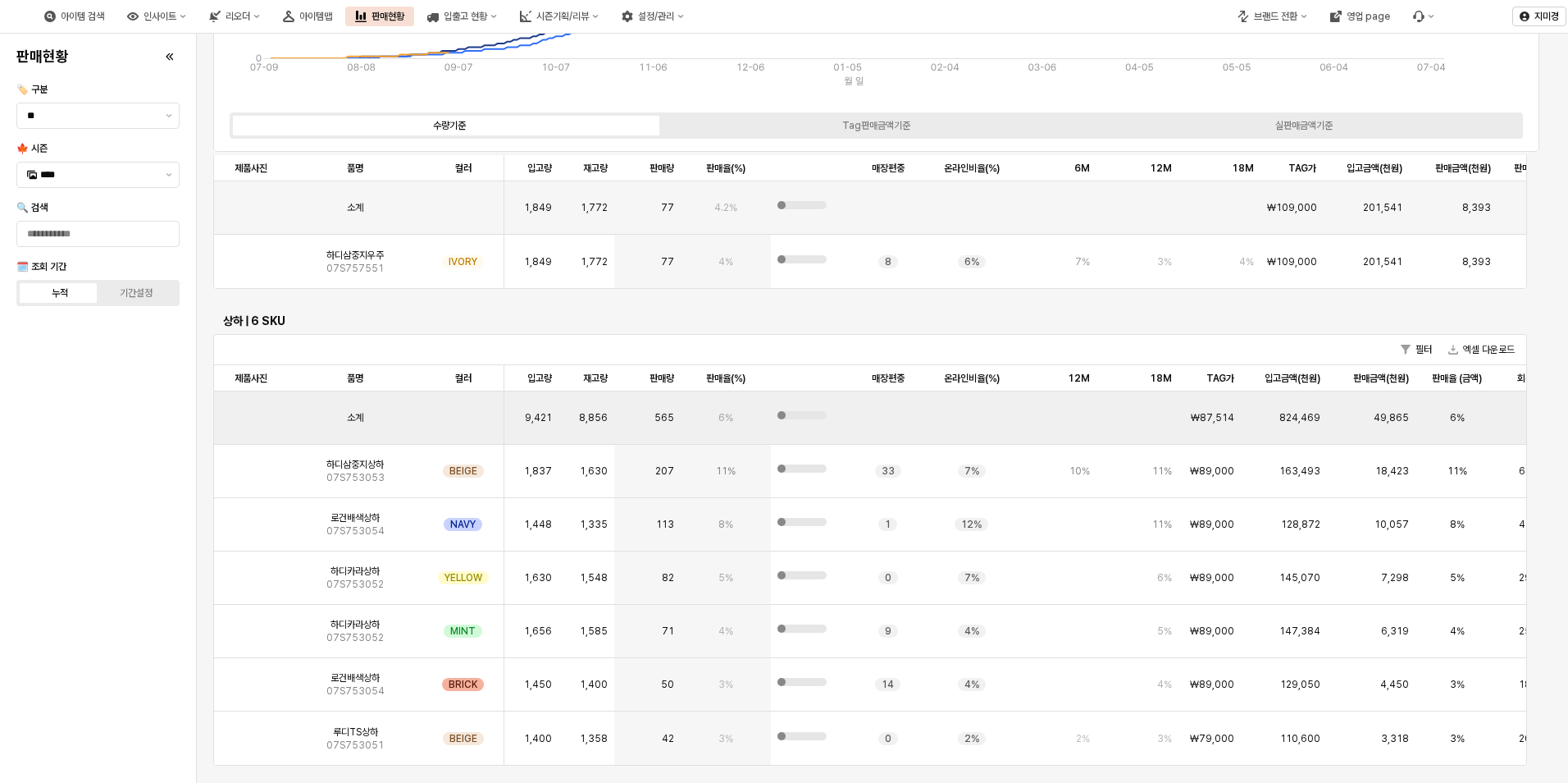
scroll to position [657, 0]
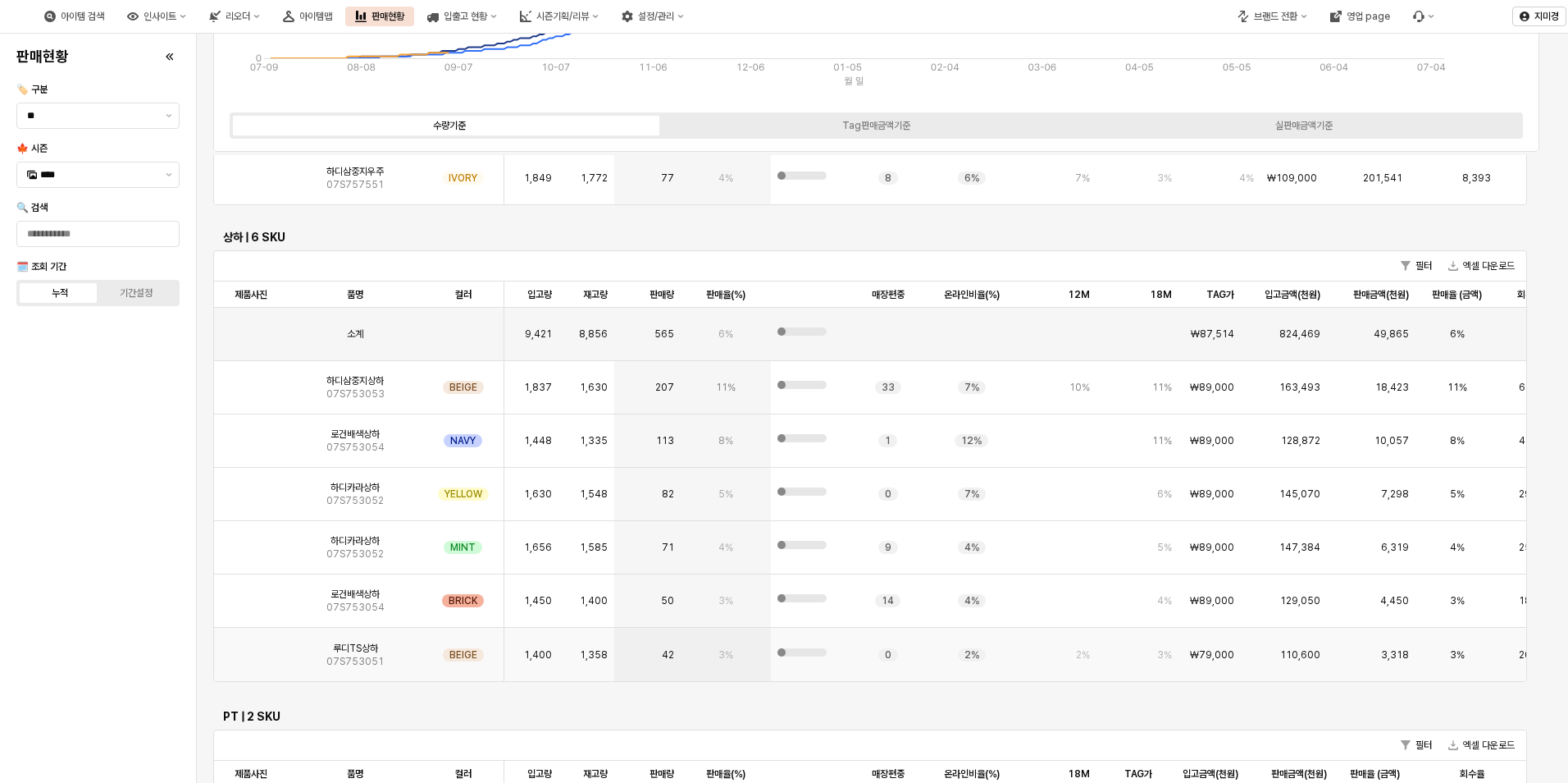
click at [251, 648] on img "App Frame" at bounding box center [251, 648] width 0 height 0
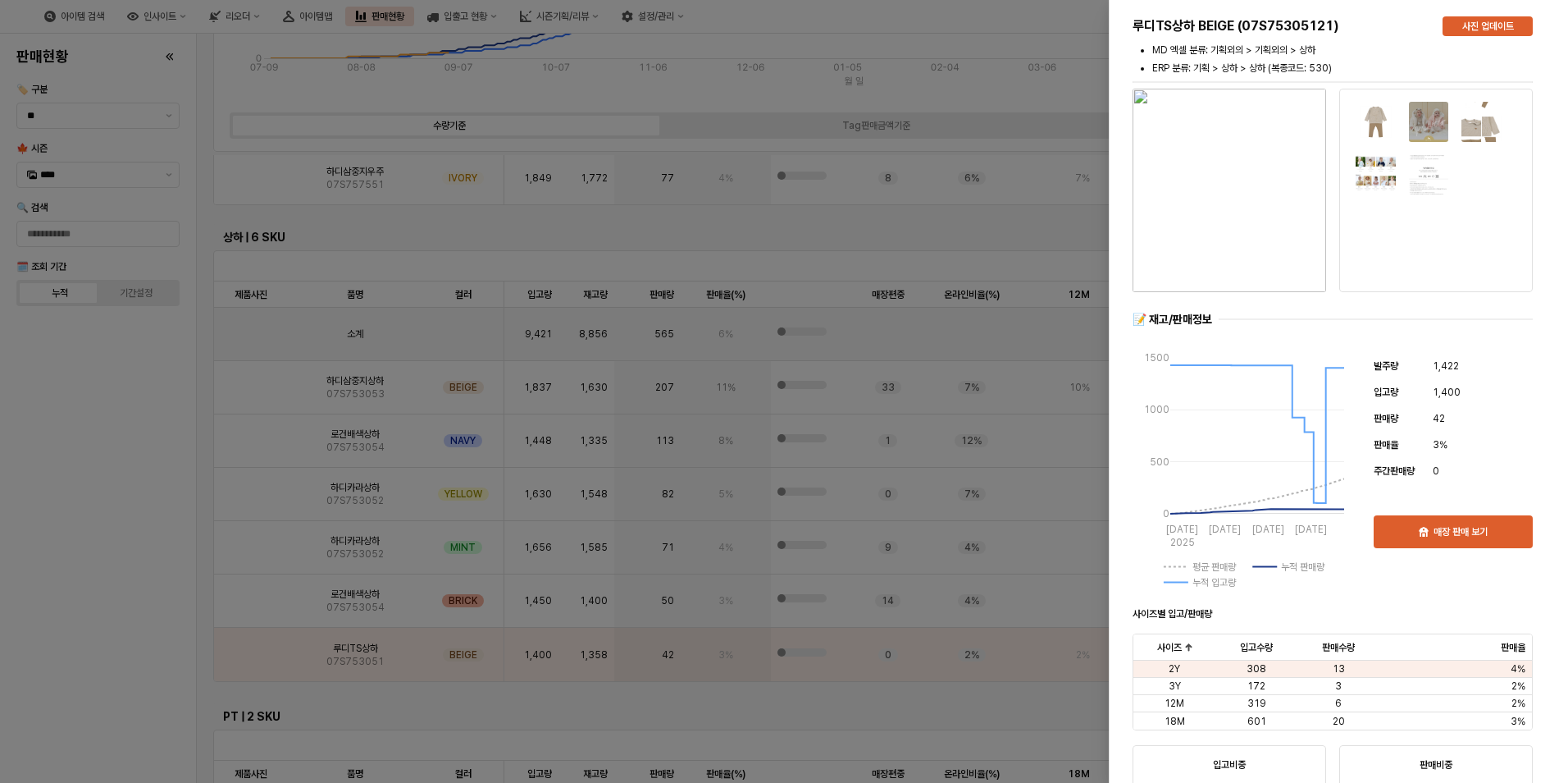
click at [117, 658] on div at bounding box center [784, 392] width 1568 height 783
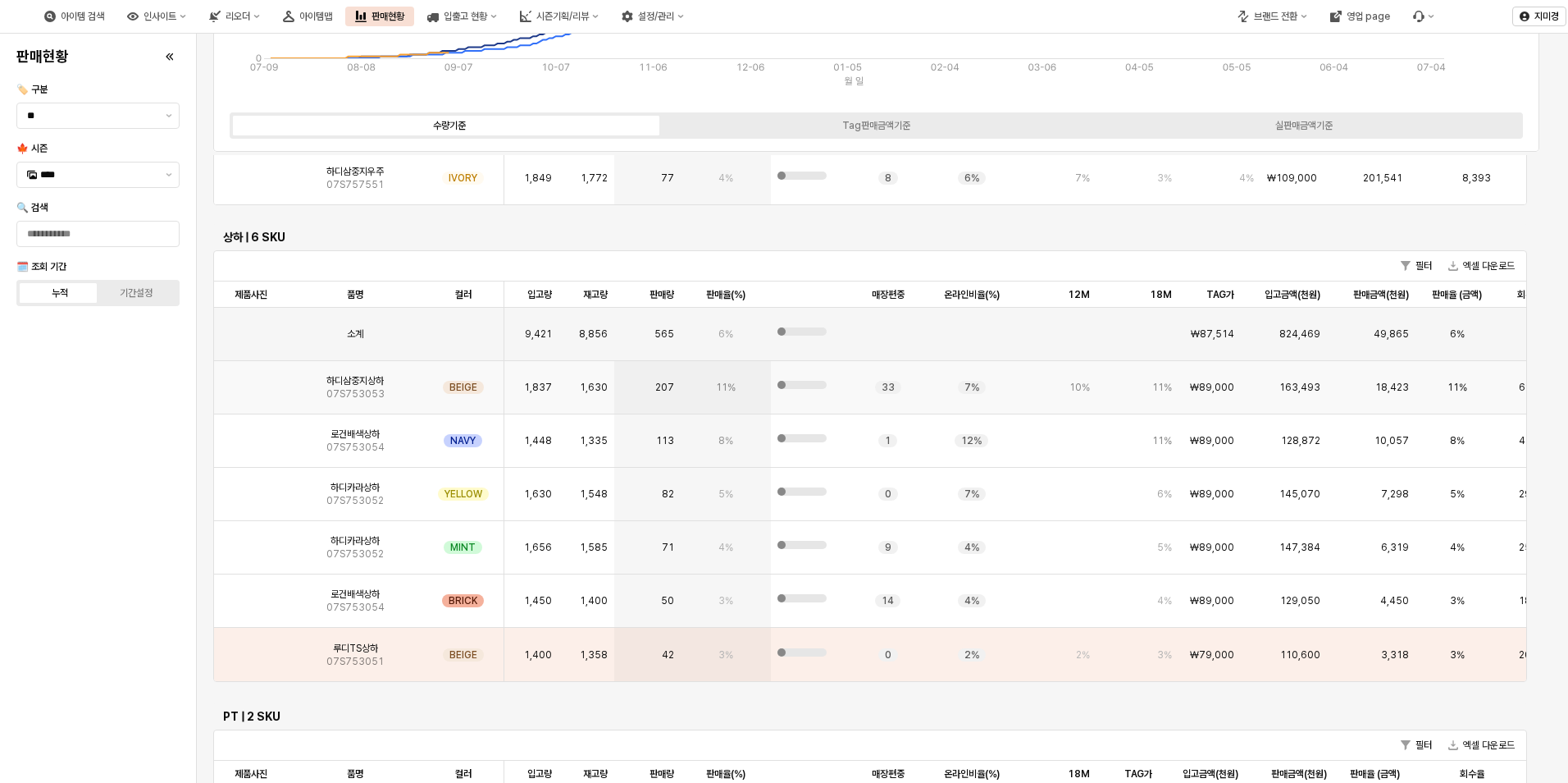
click at [251, 381] on img "App Frame" at bounding box center [251, 381] width 0 height 0
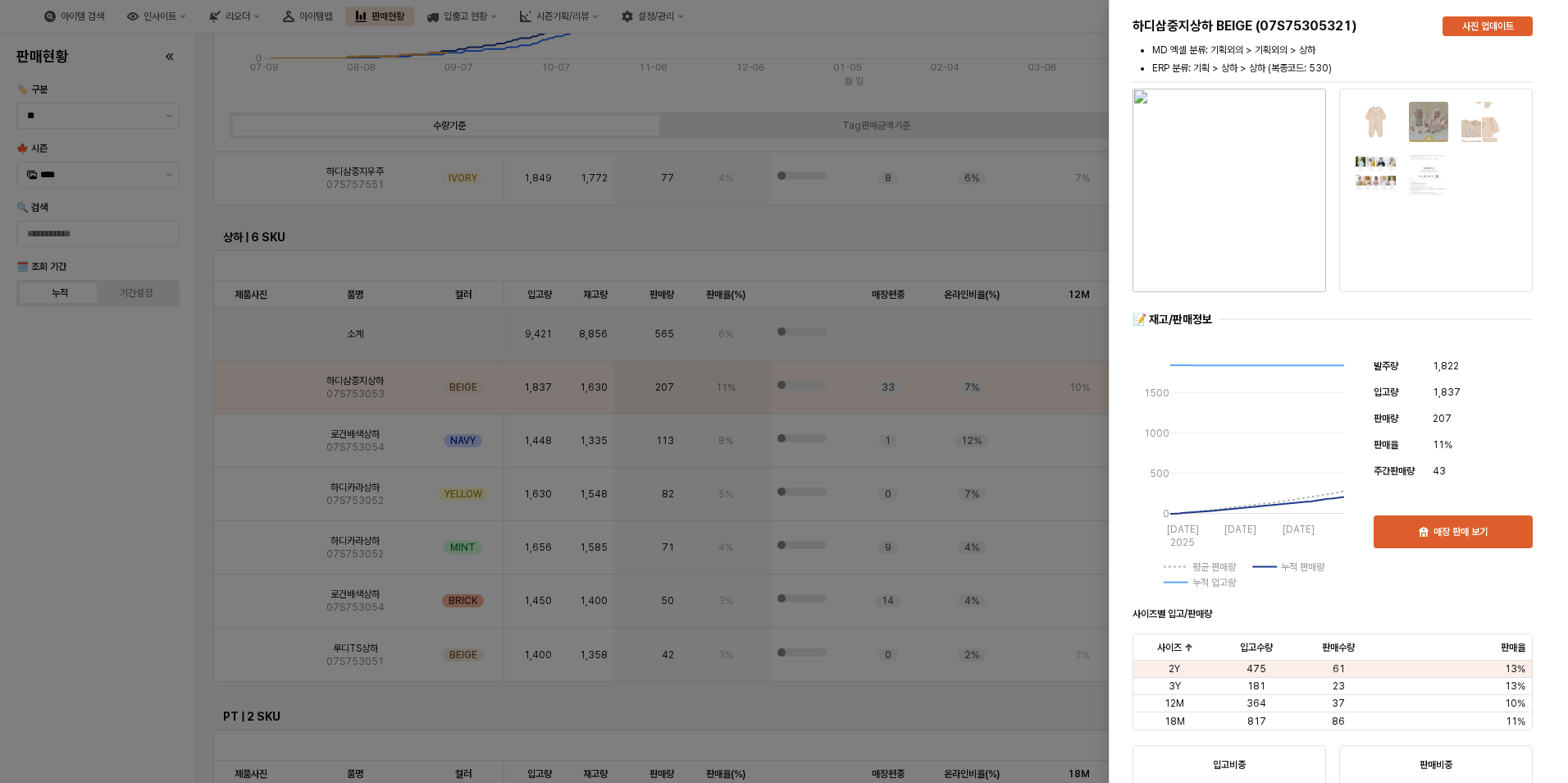
click at [108, 504] on div at bounding box center [784, 392] width 1568 height 783
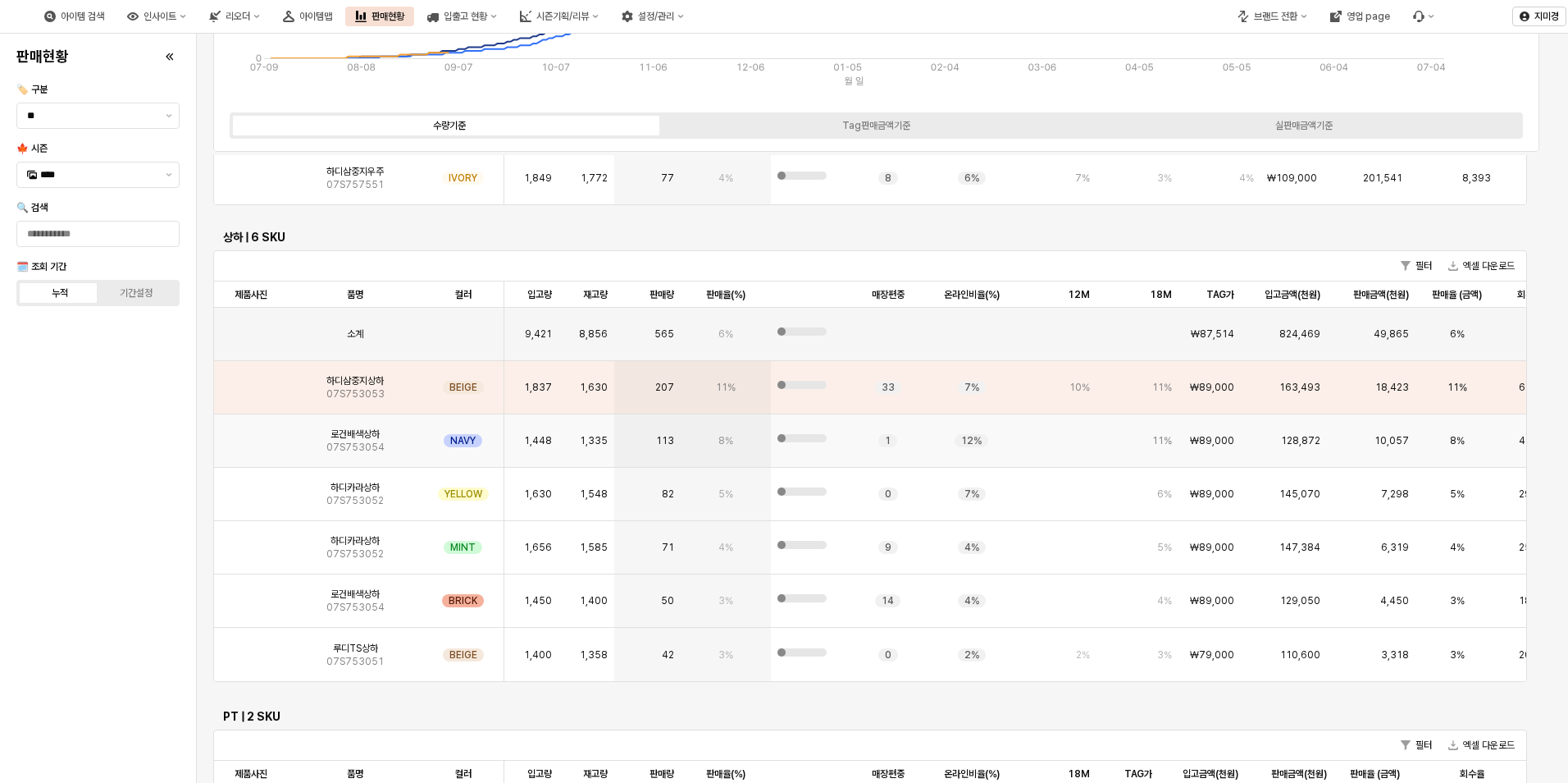
click at [251, 434] on img "App Frame" at bounding box center [251, 434] width 0 height 0
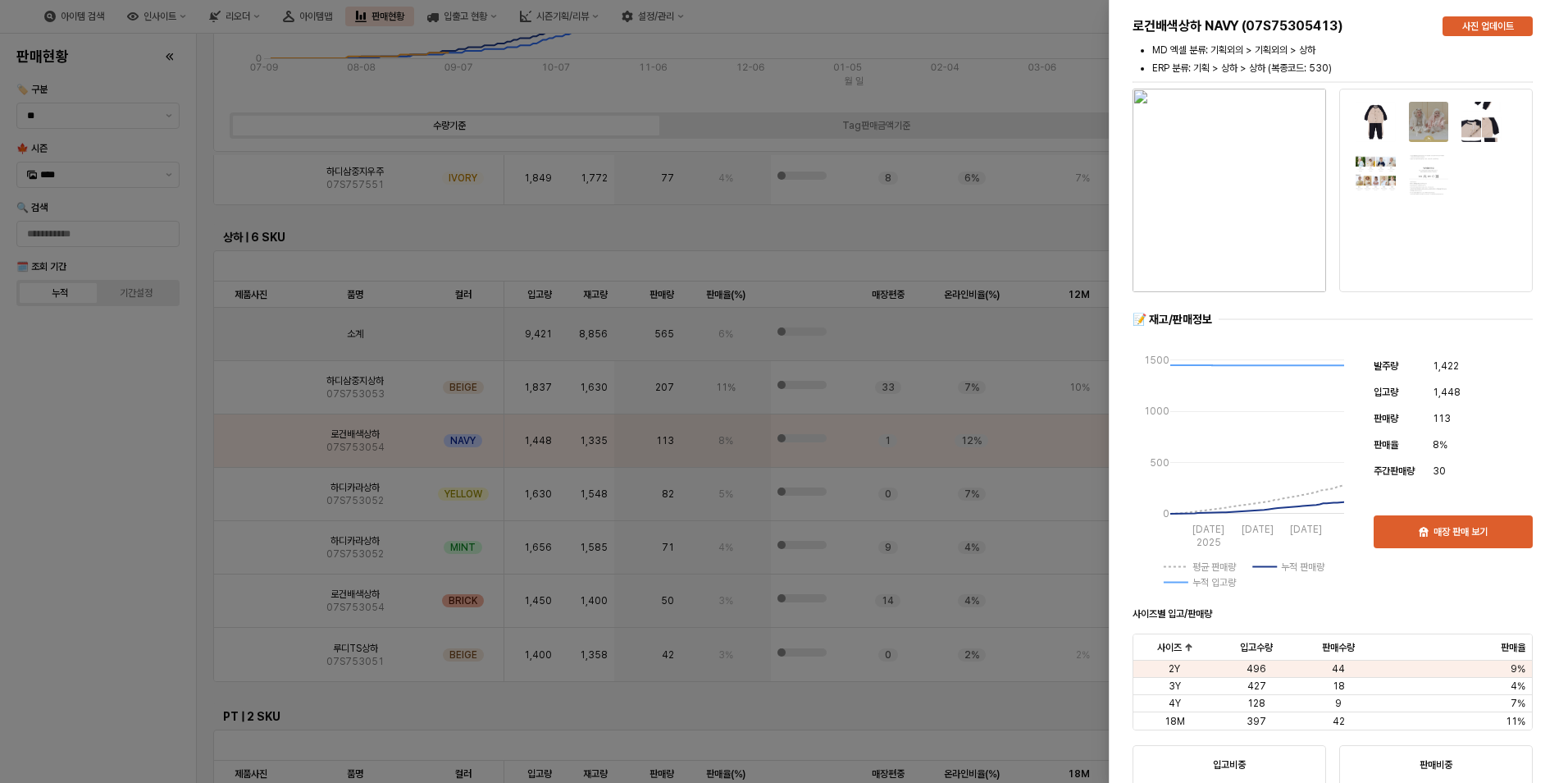
click at [78, 516] on div at bounding box center [784, 392] width 1568 height 783
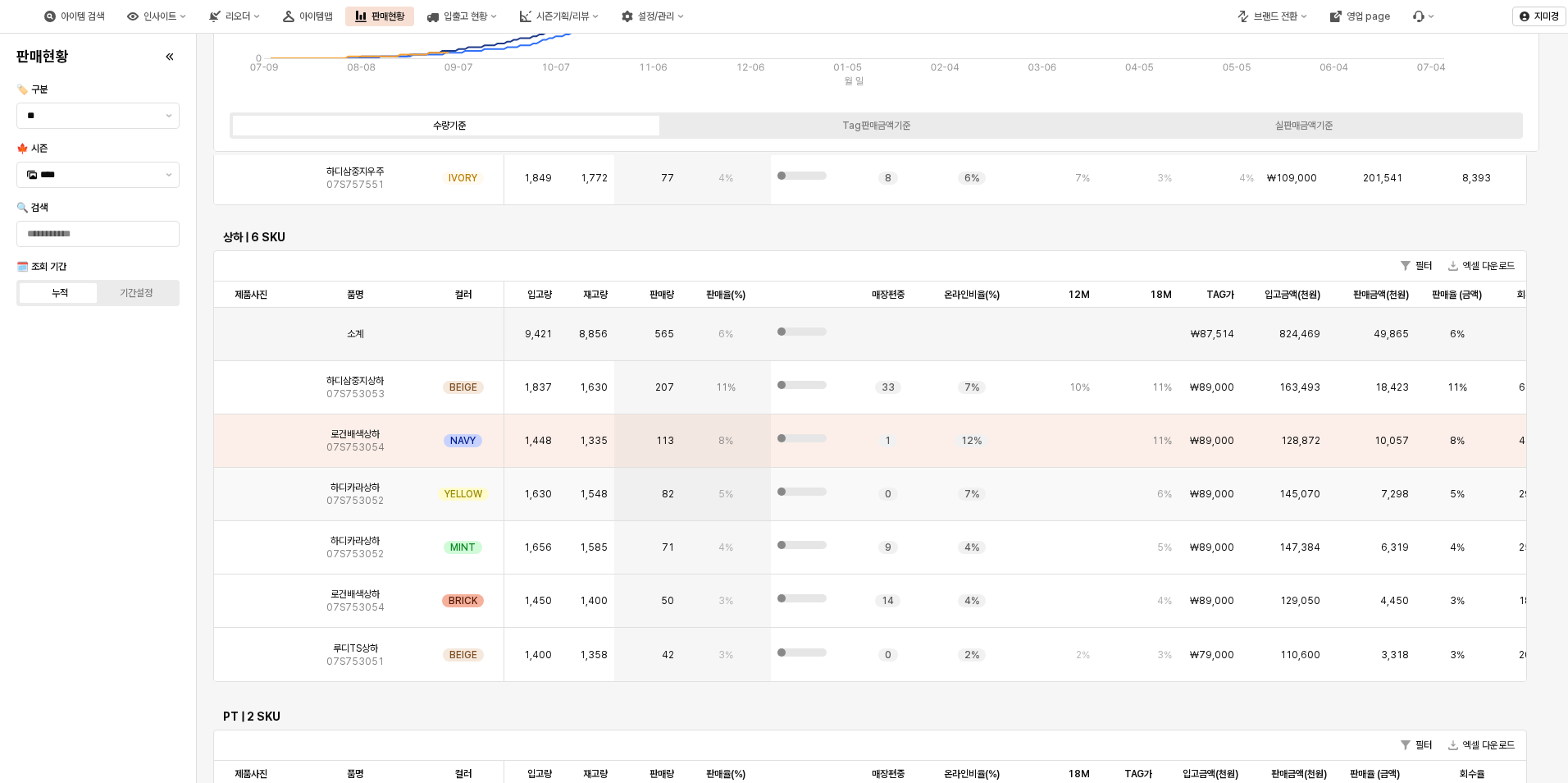
click at [251, 487] on img "App Frame" at bounding box center [251, 487] width 0 height 0
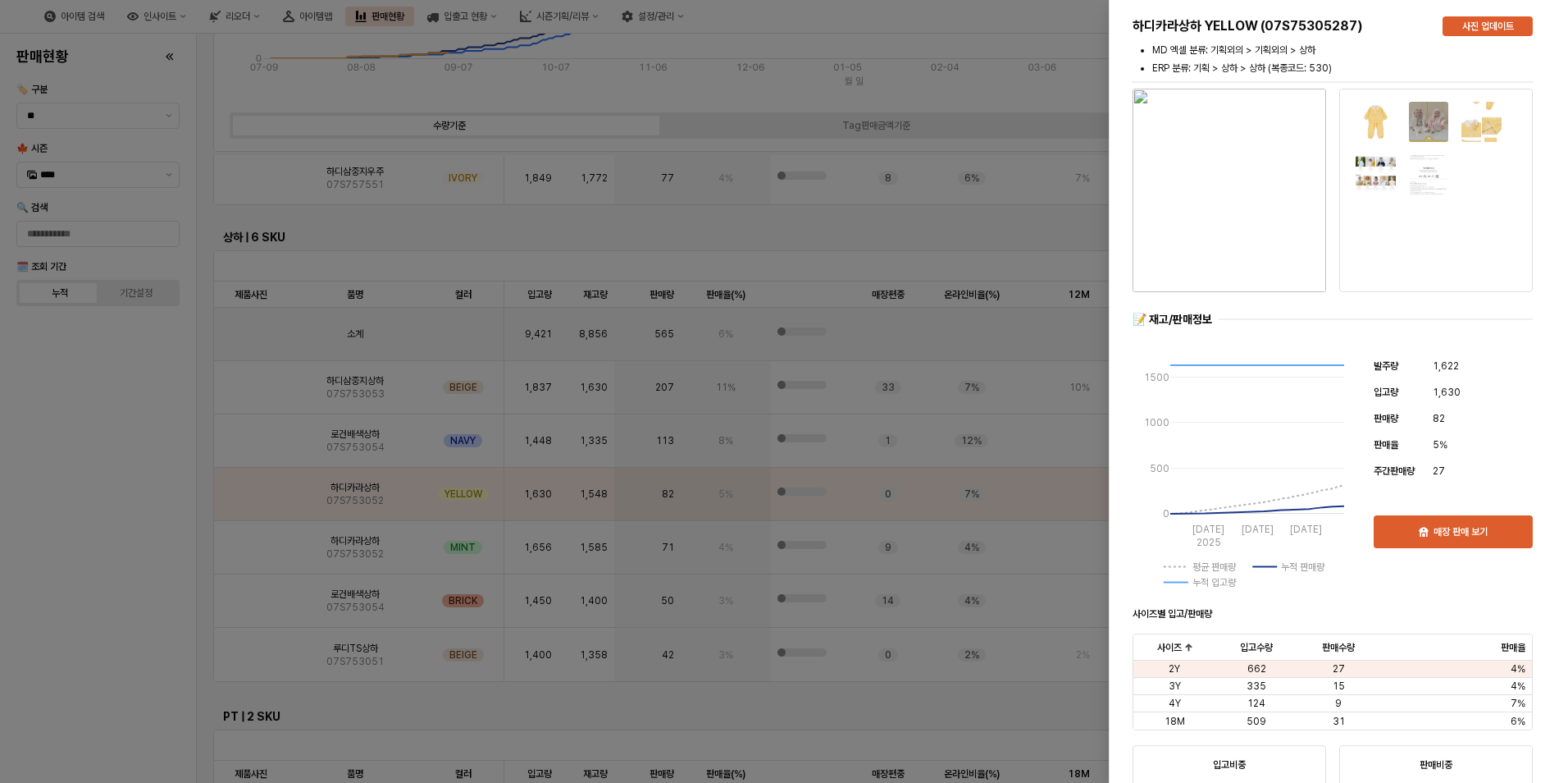
click at [55, 529] on div at bounding box center [784, 392] width 1568 height 783
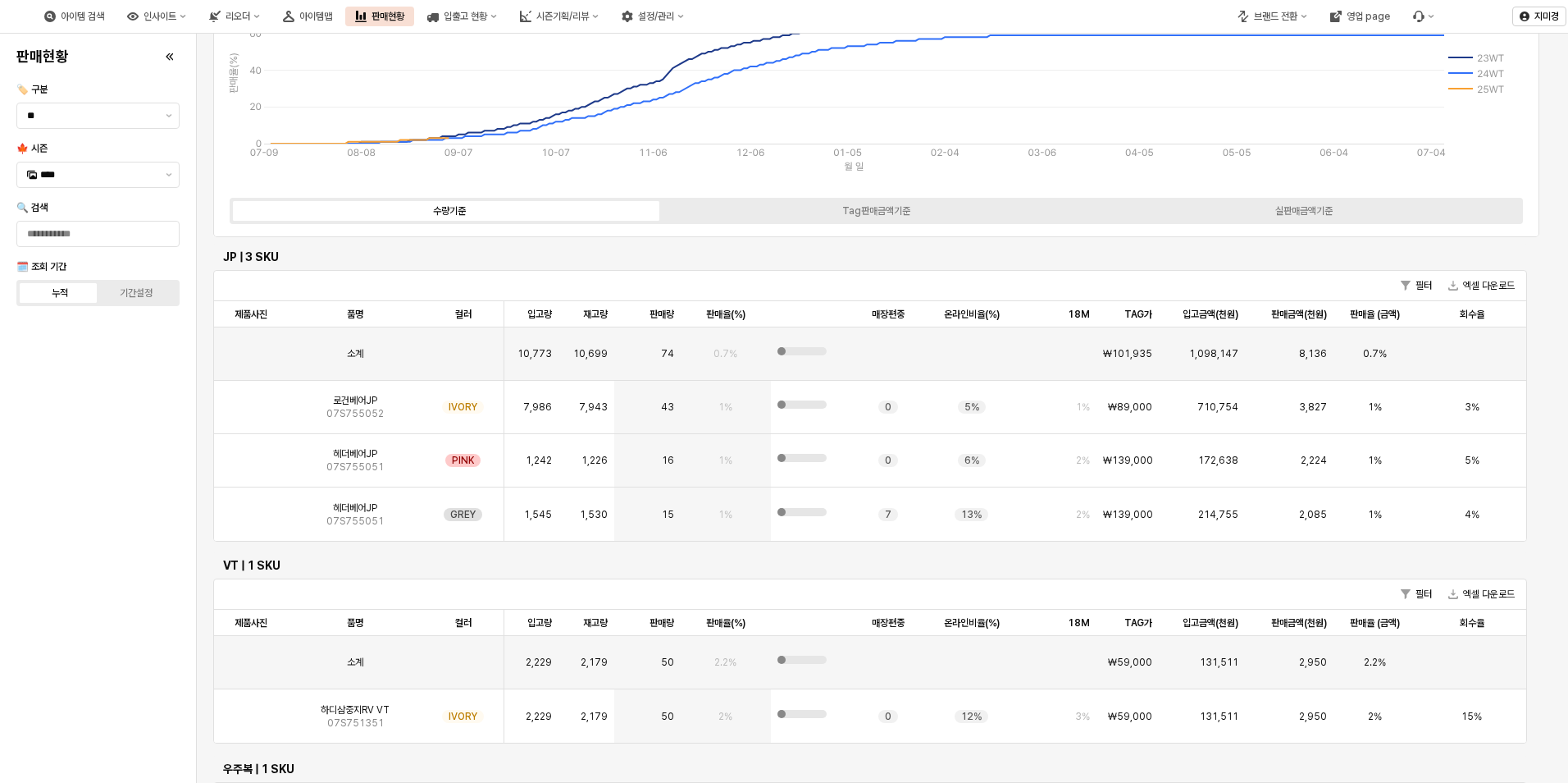
scroll to position [160, 0]
click at [251, 509] on img "App Frame" at bounding box center [251, 509] width 0 height 0
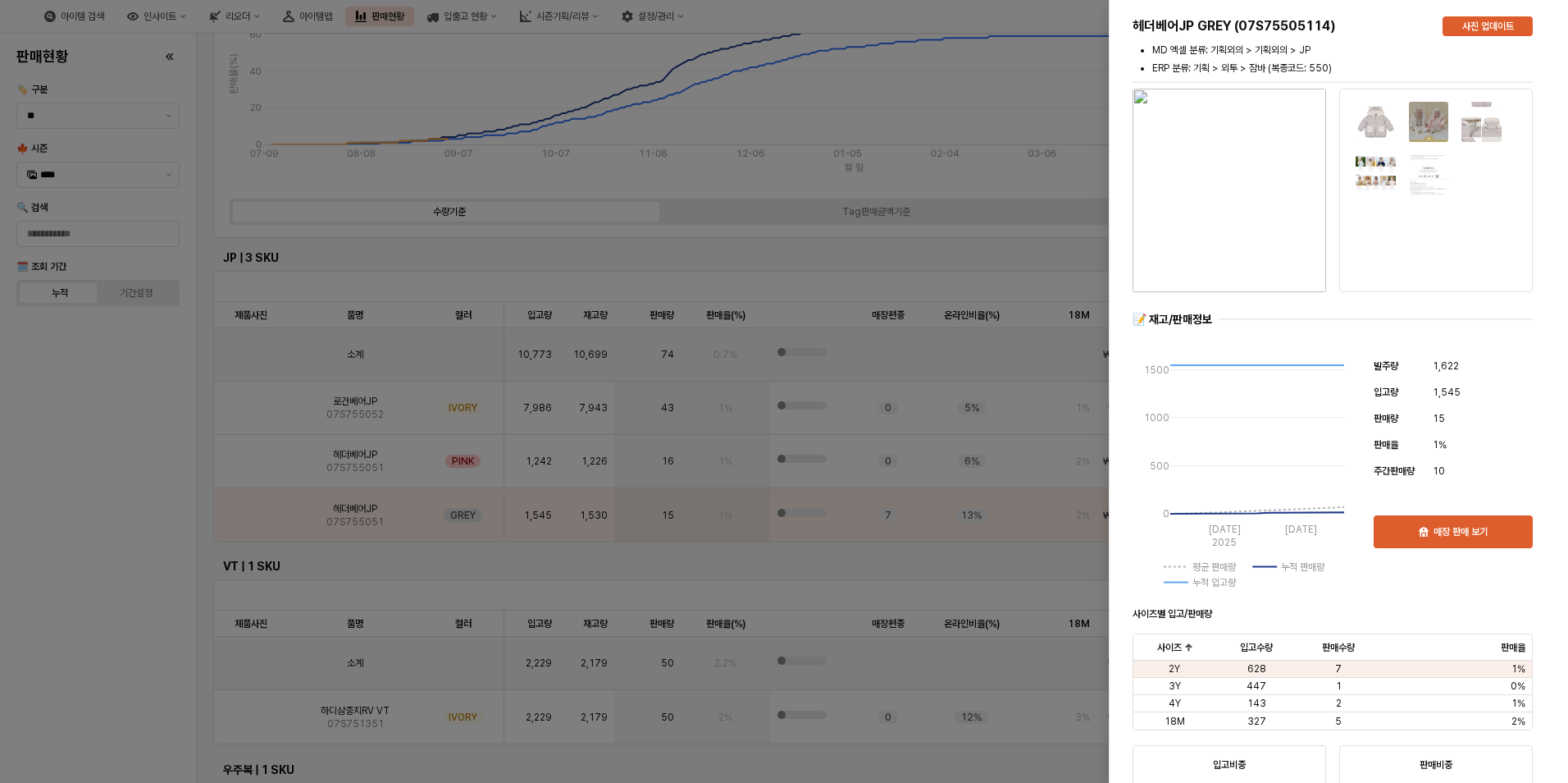
click at [132, 542] on div at bounding box center [784, 392] width 1568 height 783
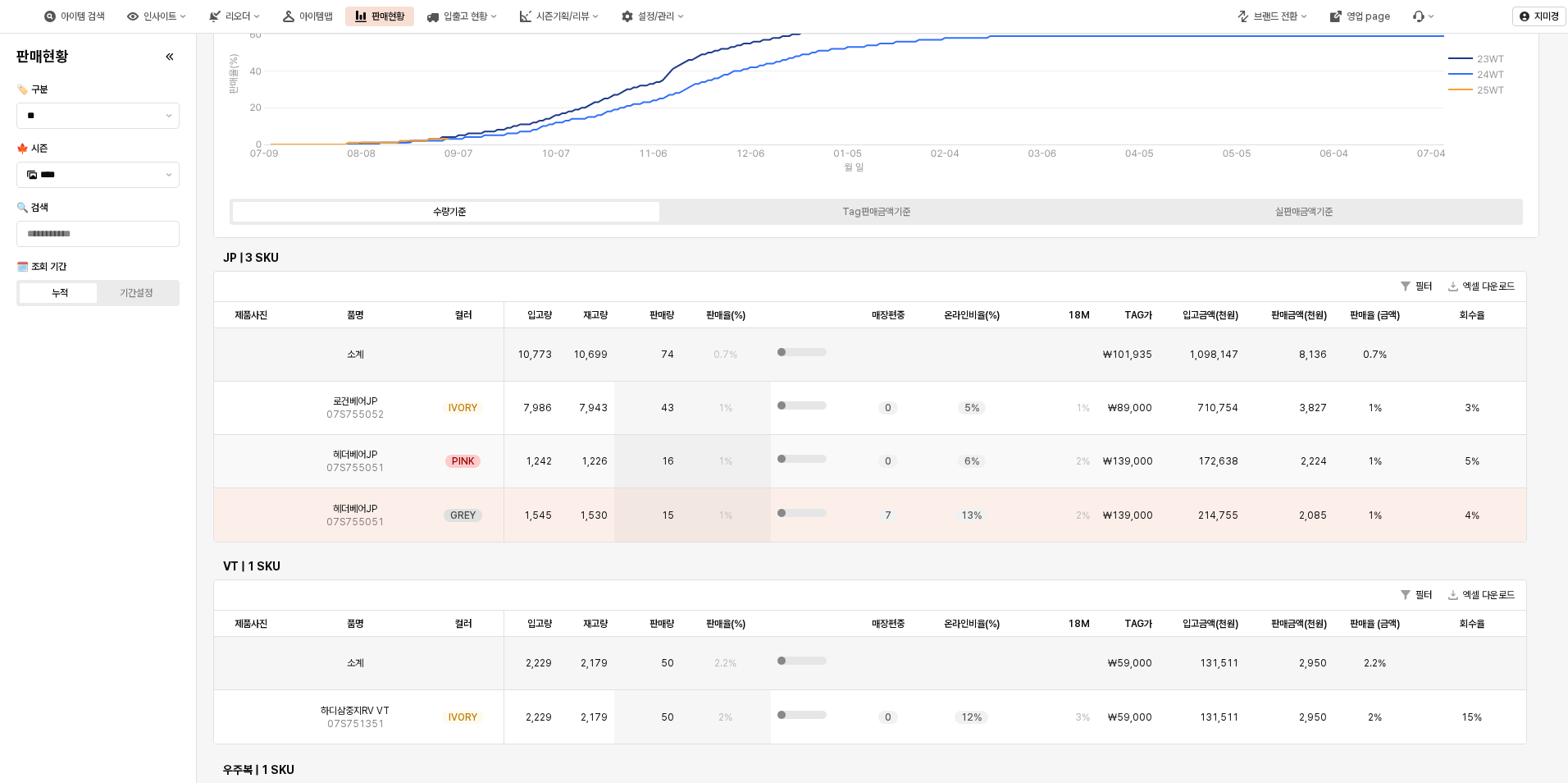
click at [251, 455] on img "App Frame" at bounding box center [251, 455] width 0 height 0
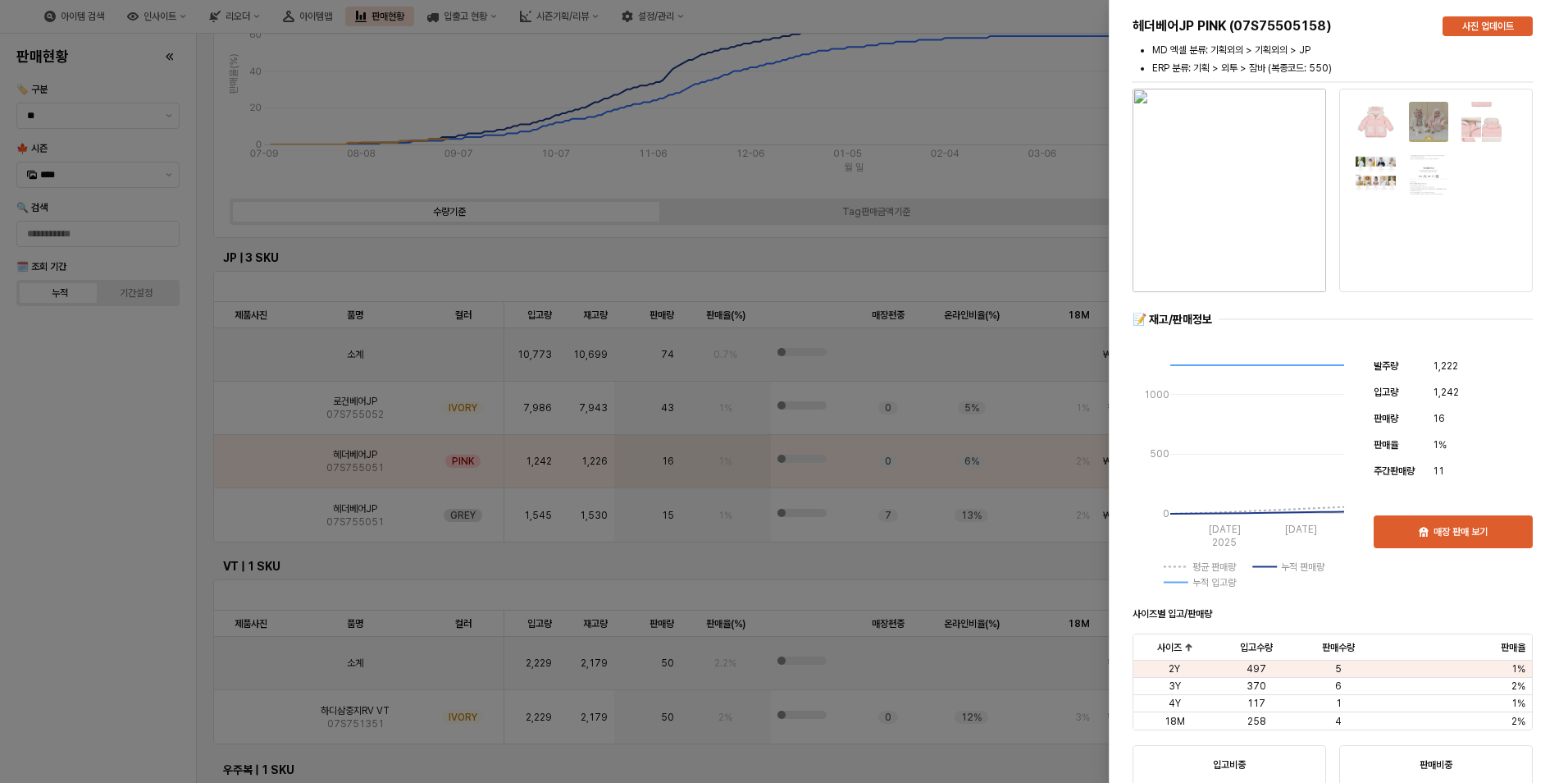
click at [120, 548] on div at bounding box center [784, 392] width 1568 height 783
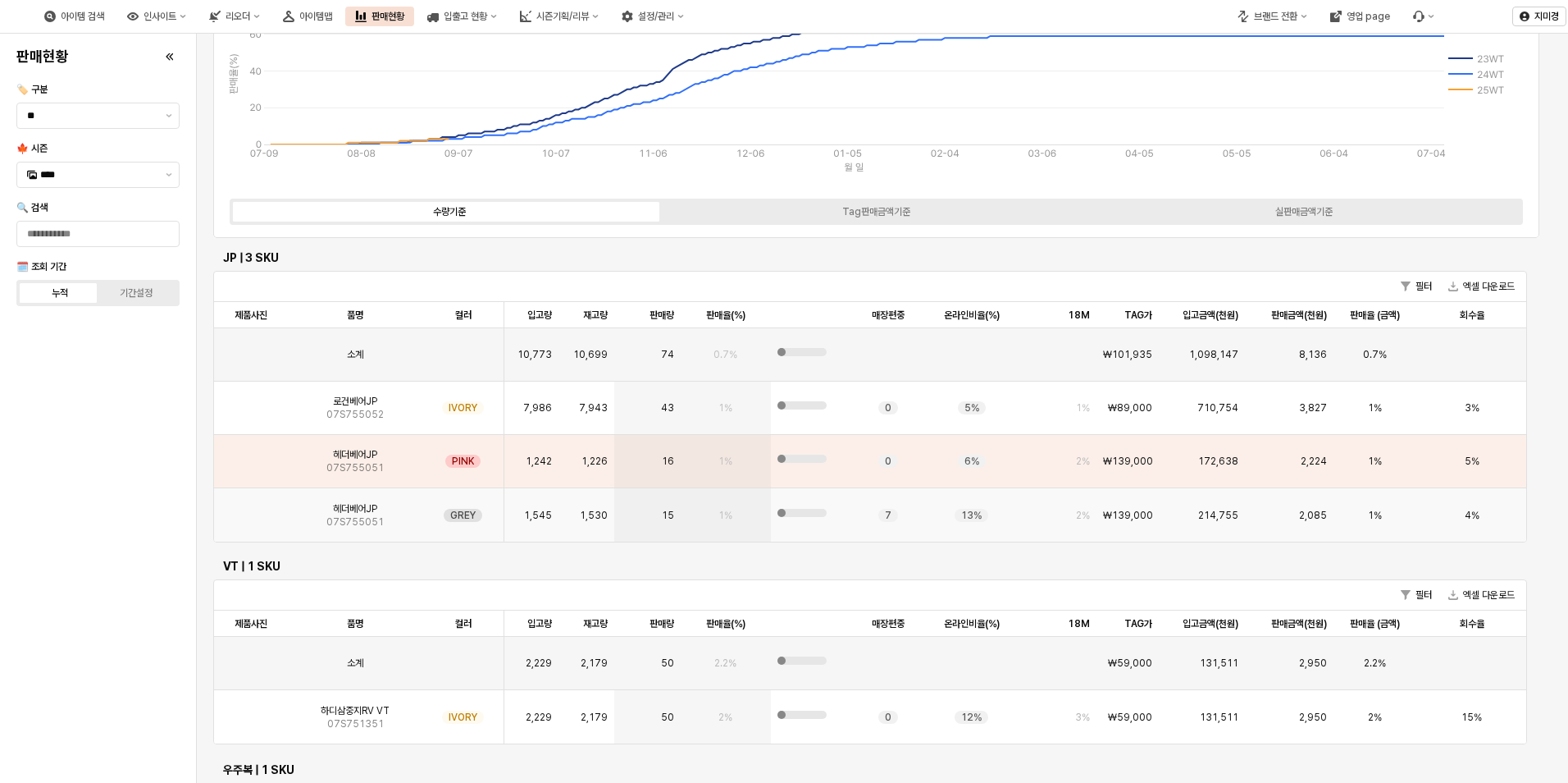
scroll to position [0, 0]
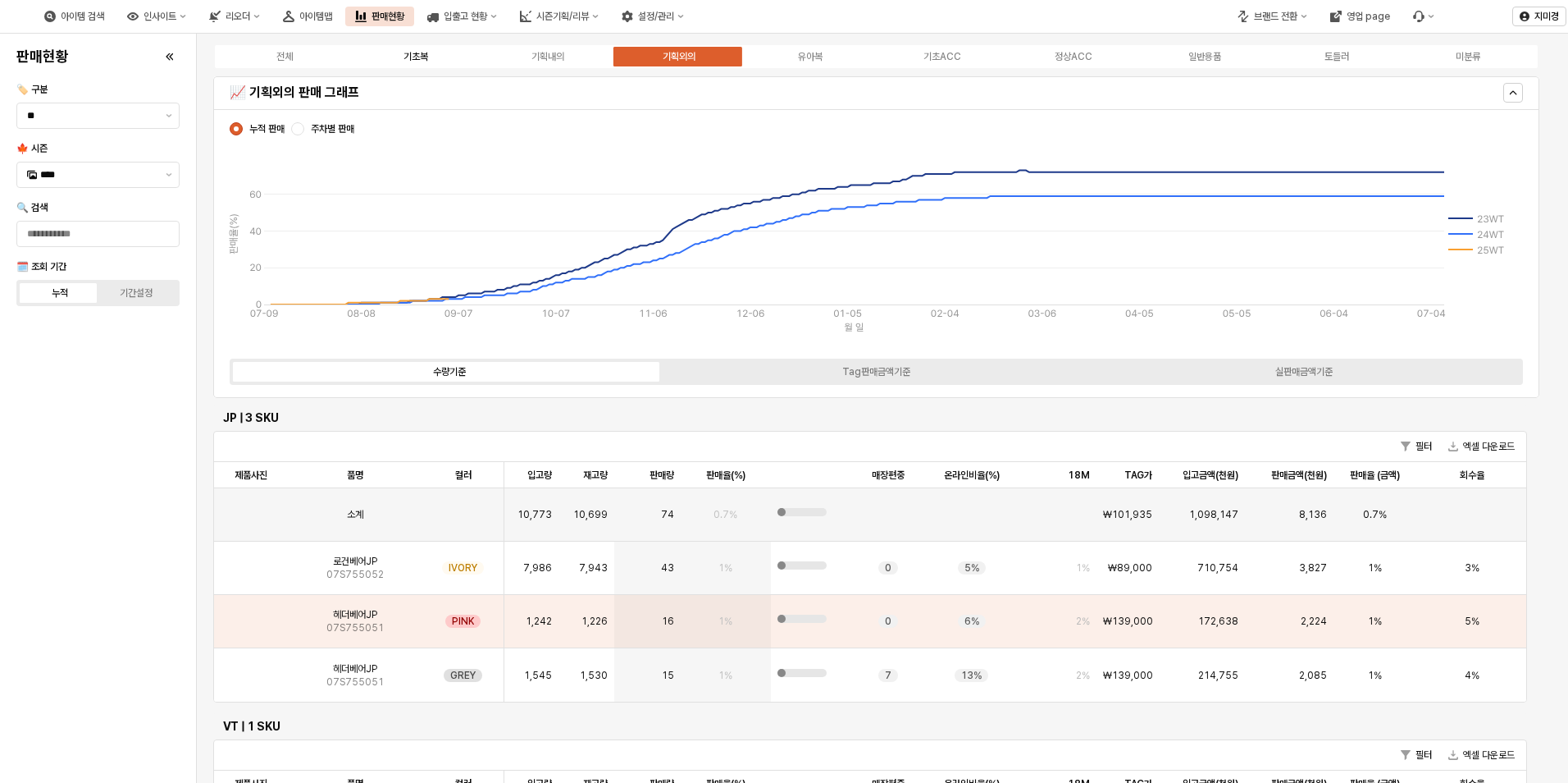
click at [424, 60] on div "기초복" at bounding box center [416, 56] width 24 height 11
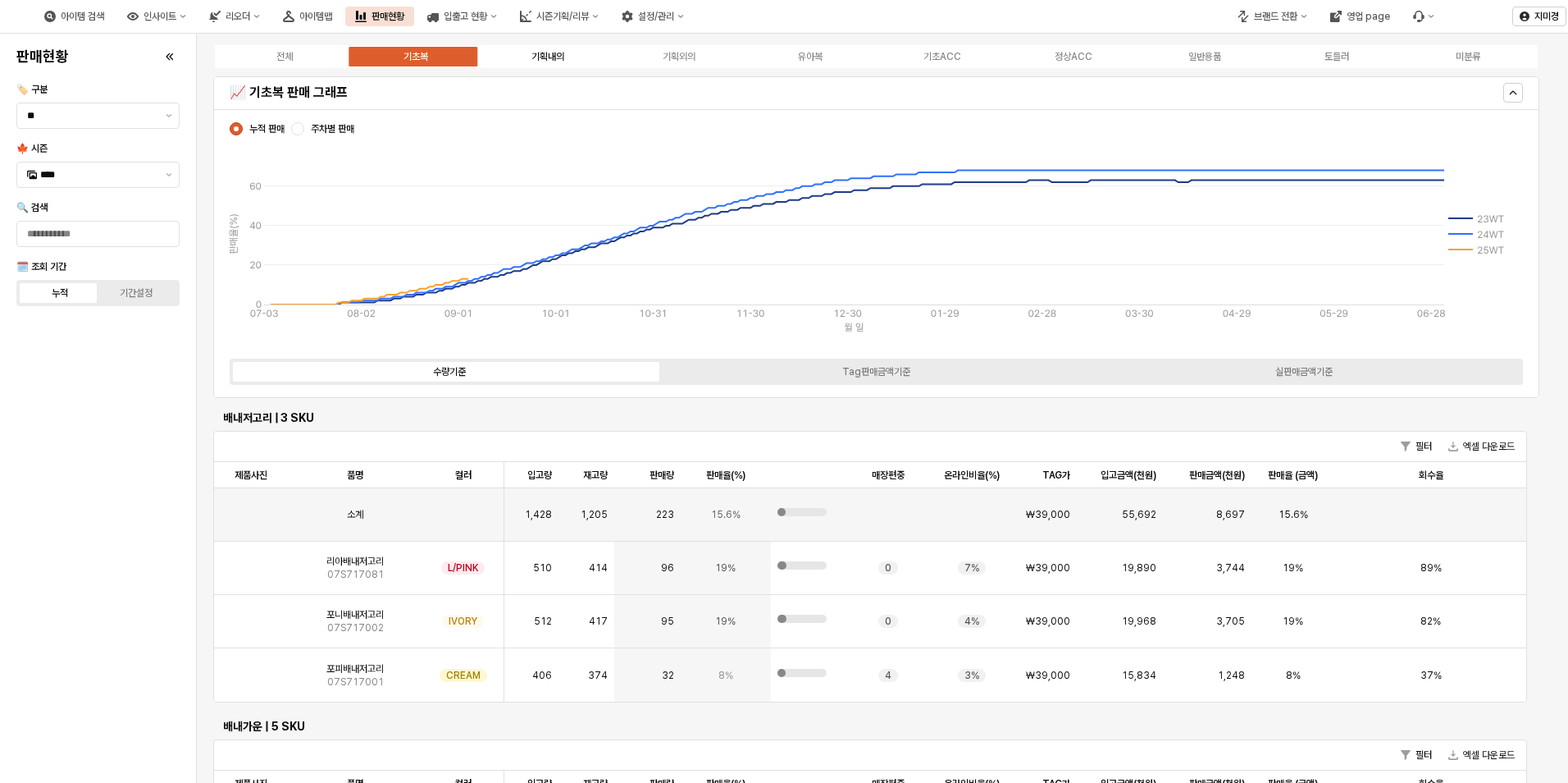
click at [537, 57] on div "기획내의" at bounding box center [548, 56] width 33 height 11
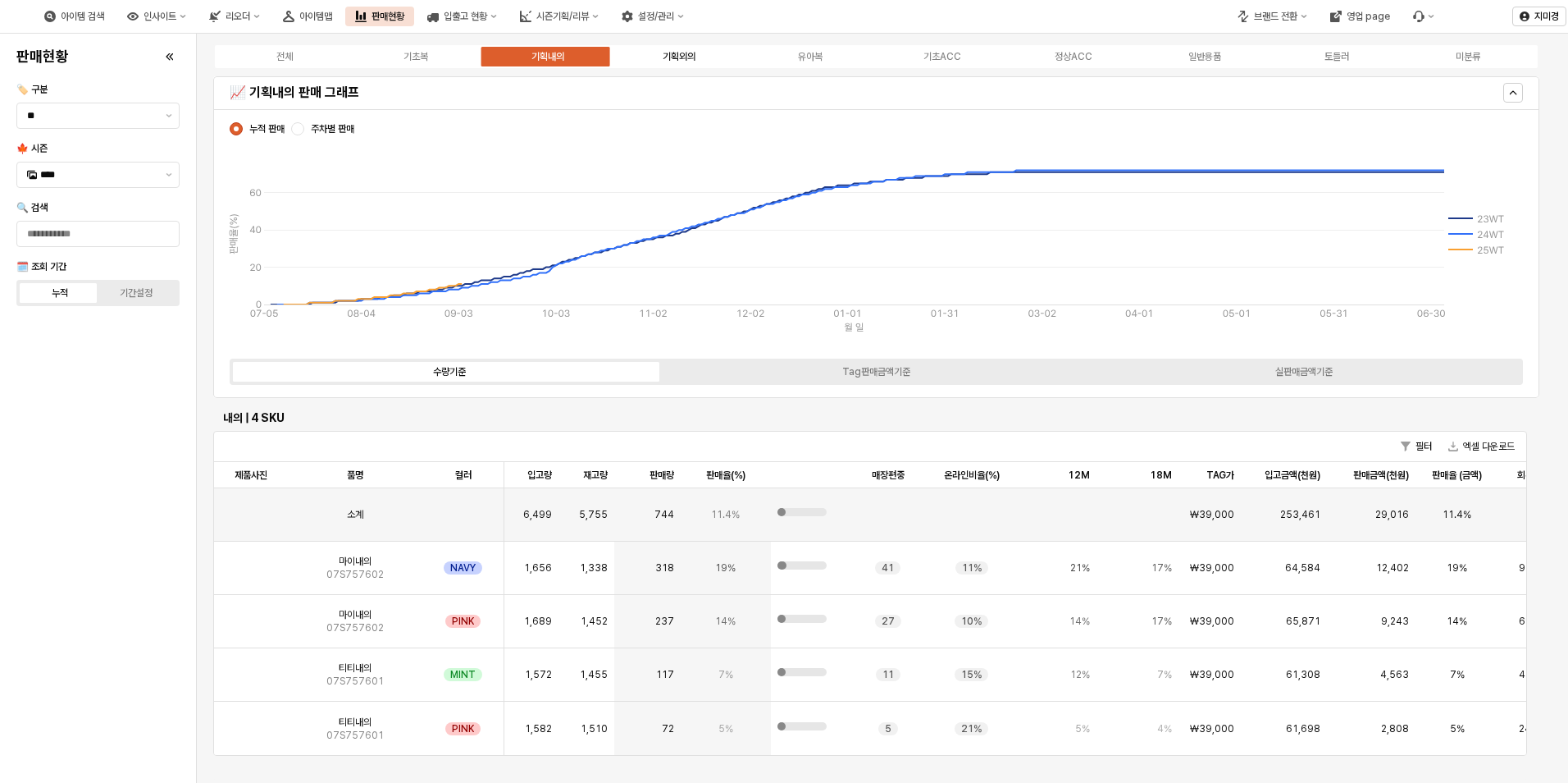
click at [690, 61] on div "기획외의" at bounding box center [679, 56] width 33 height 11
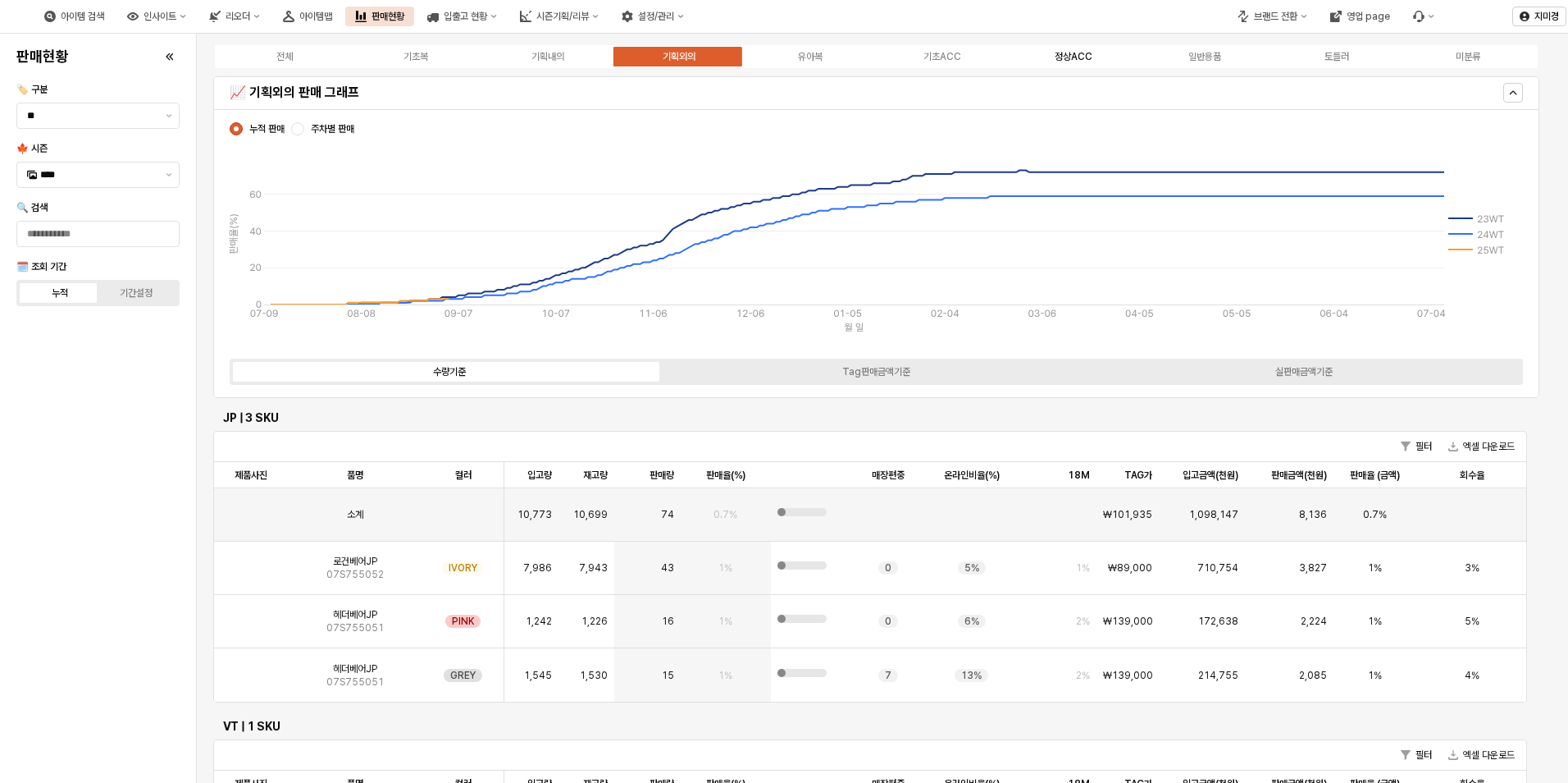
click at [1073, 59] on div "정상ACC" at bounding box center [1073, 56] width 37 height 11
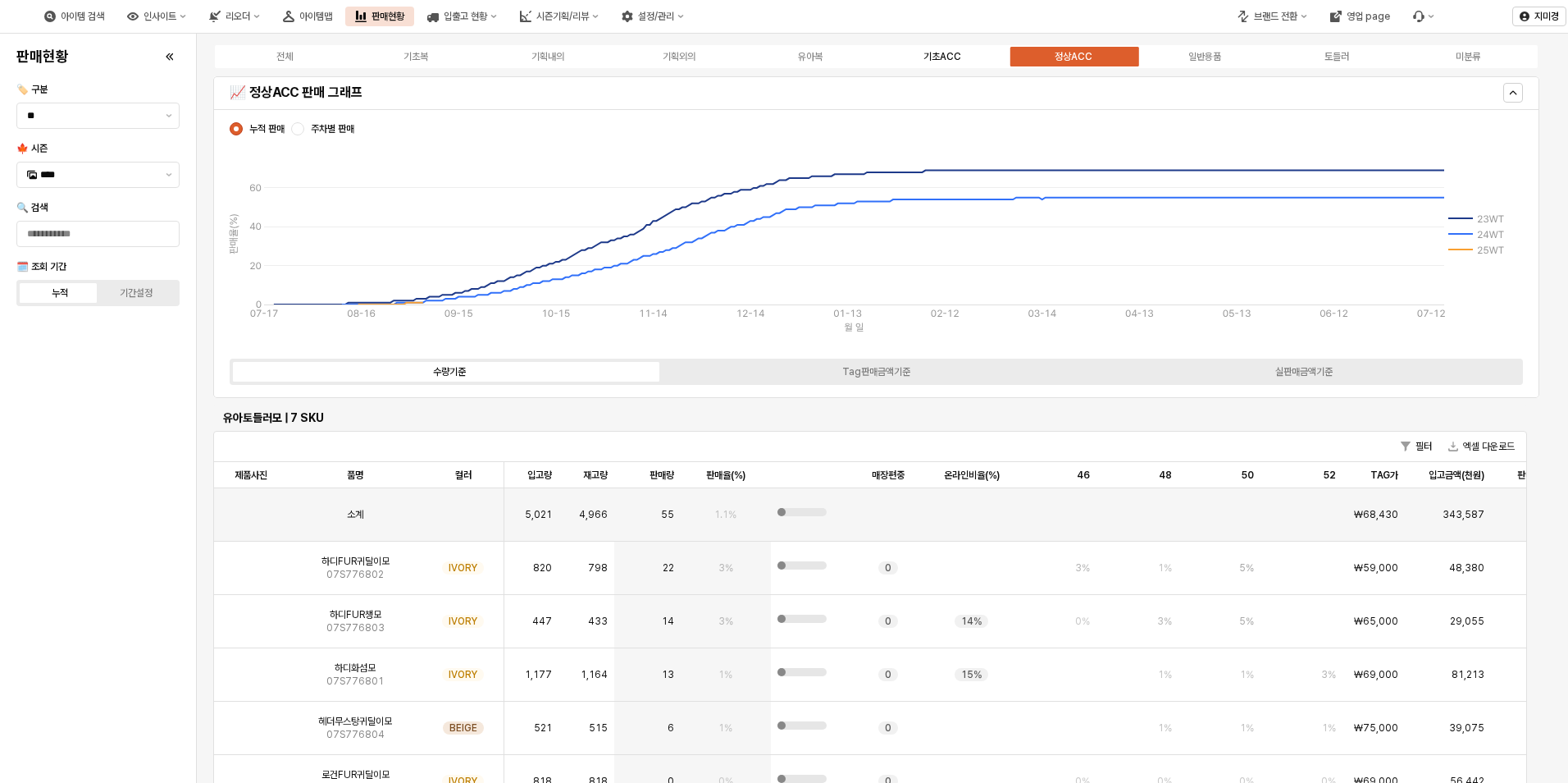
click at [965, 52] on label "기초ACC" at bounding box center [941, 57] width 131 height 15
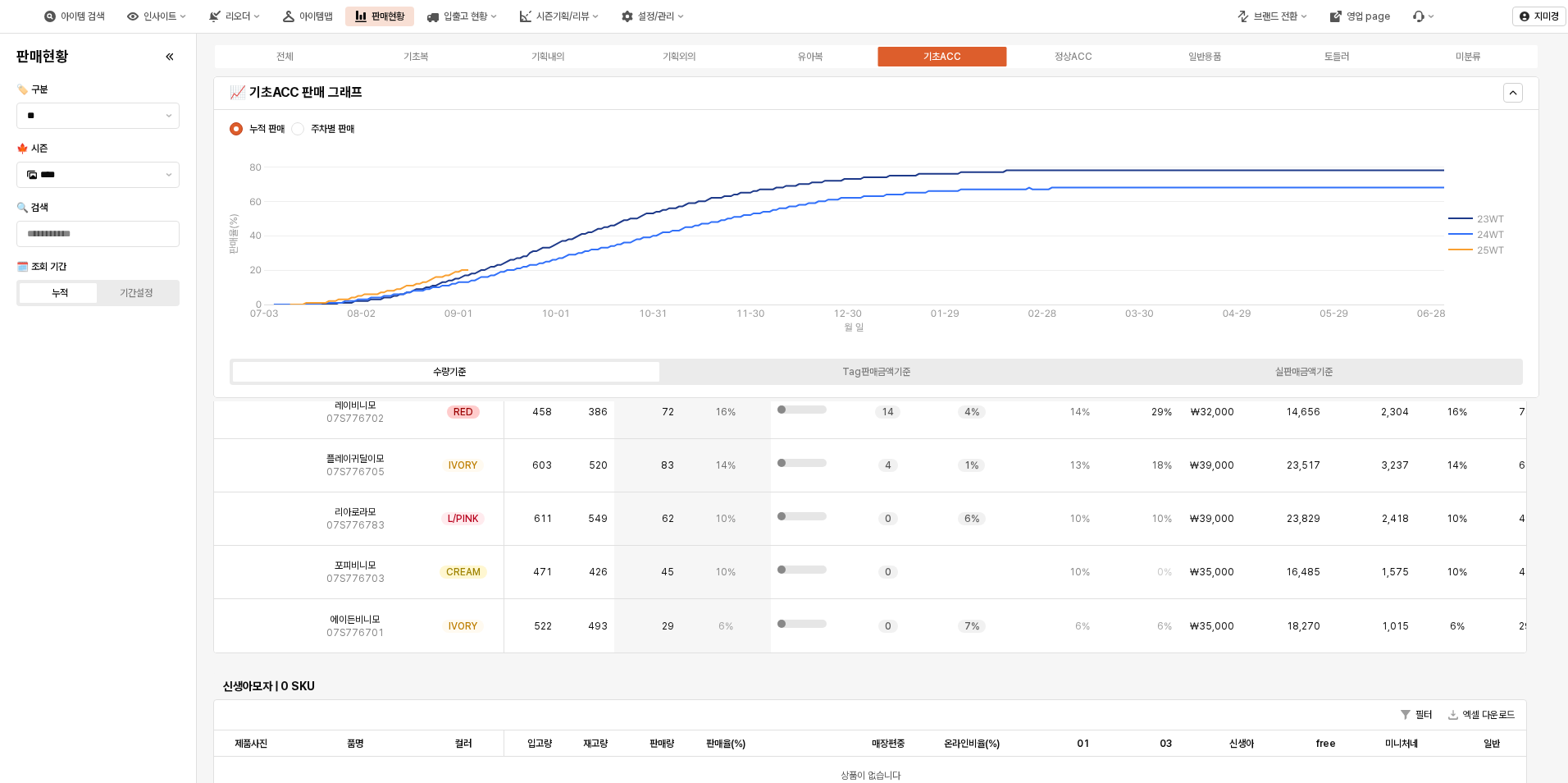
scroll to position [328, 0]
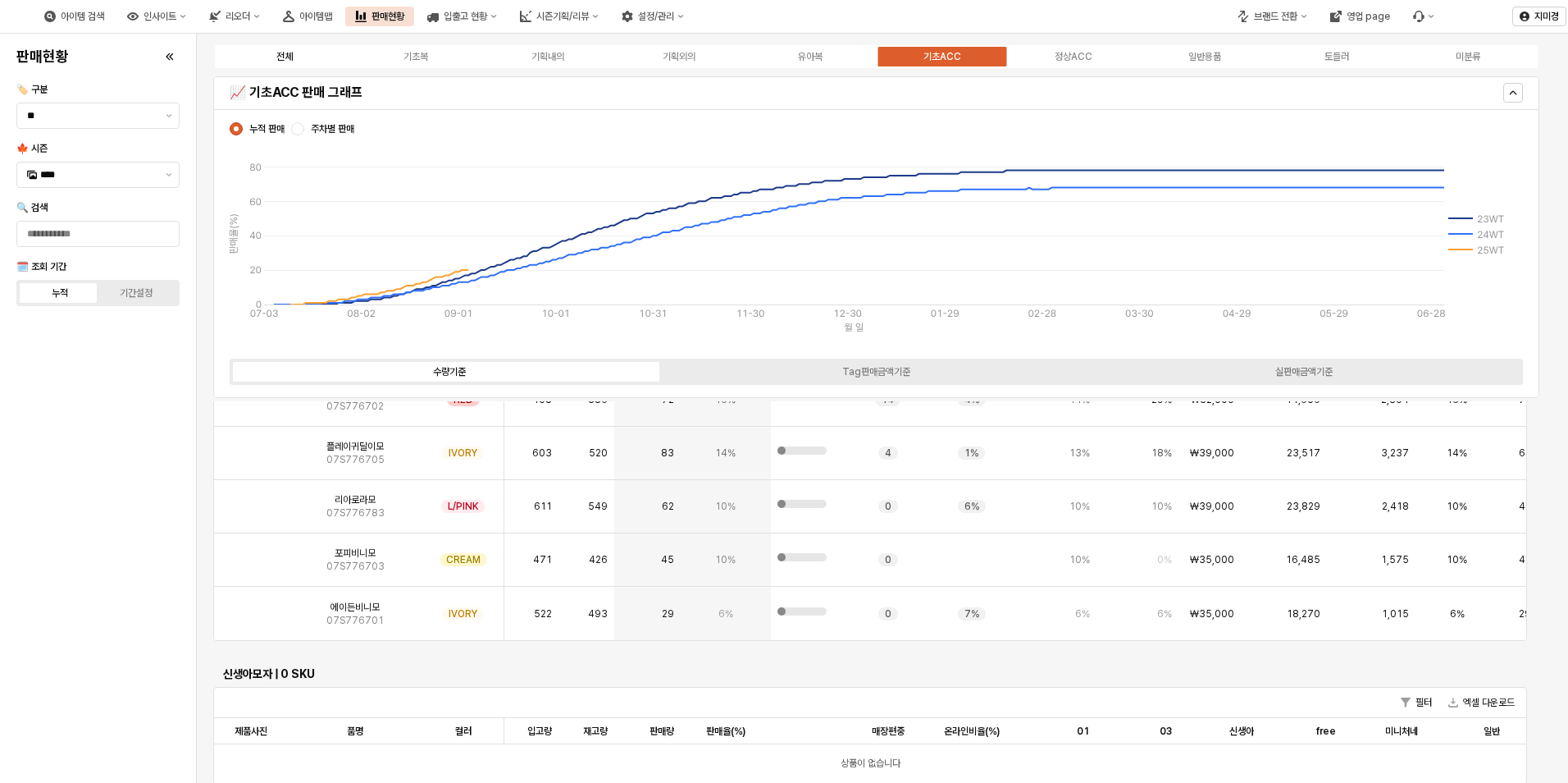
click at [310, 56] on label "전체" at bounding box center [284, 57] width 131 height 15
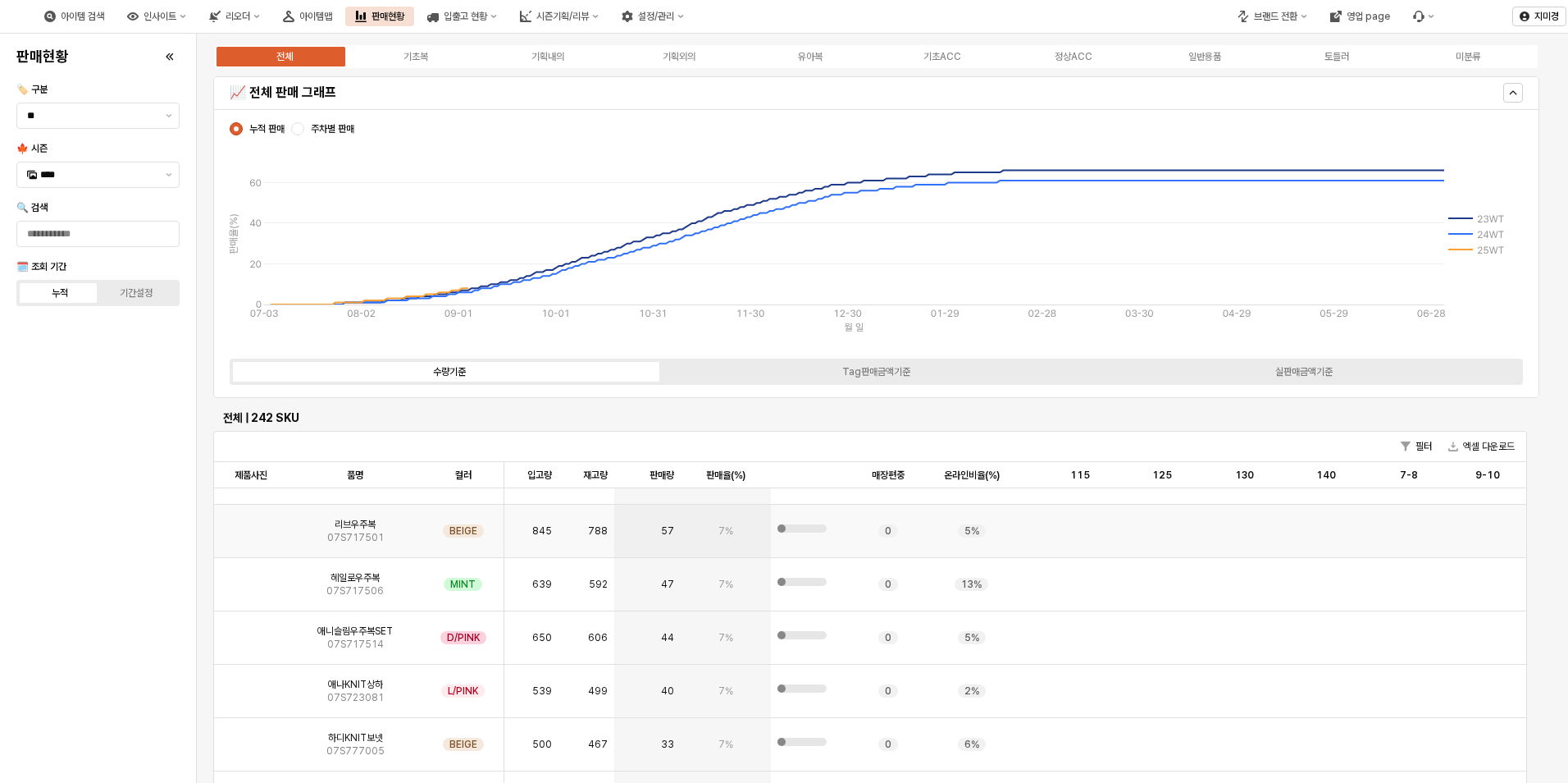
scroll to position [4266, 0]
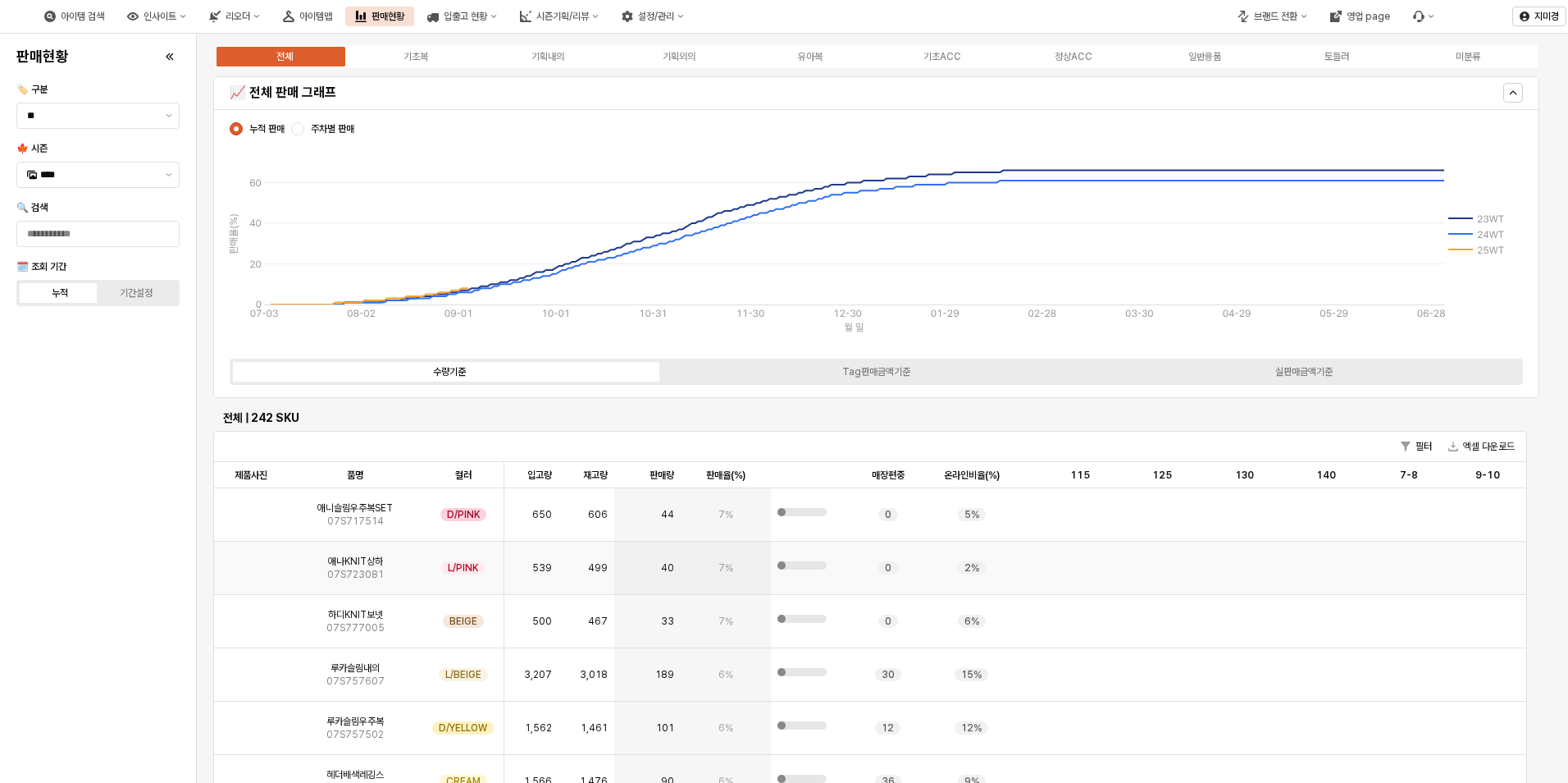
click at [251, 561] on img "App Frame" at bounding box center [251, 561] width 0 height 0
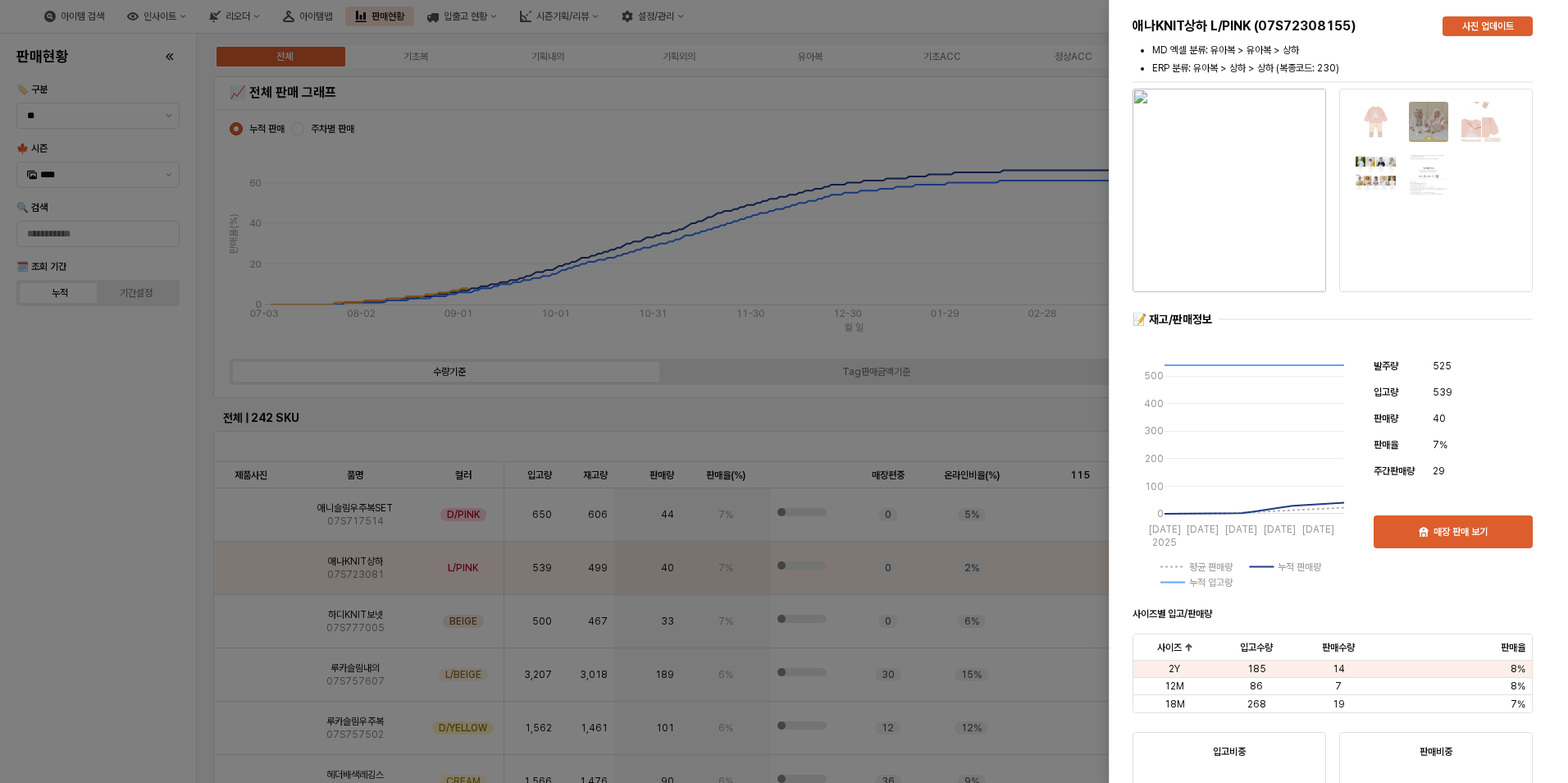
click at [250, 564] on div at bounding box center [784, 392] width 1568 height 783
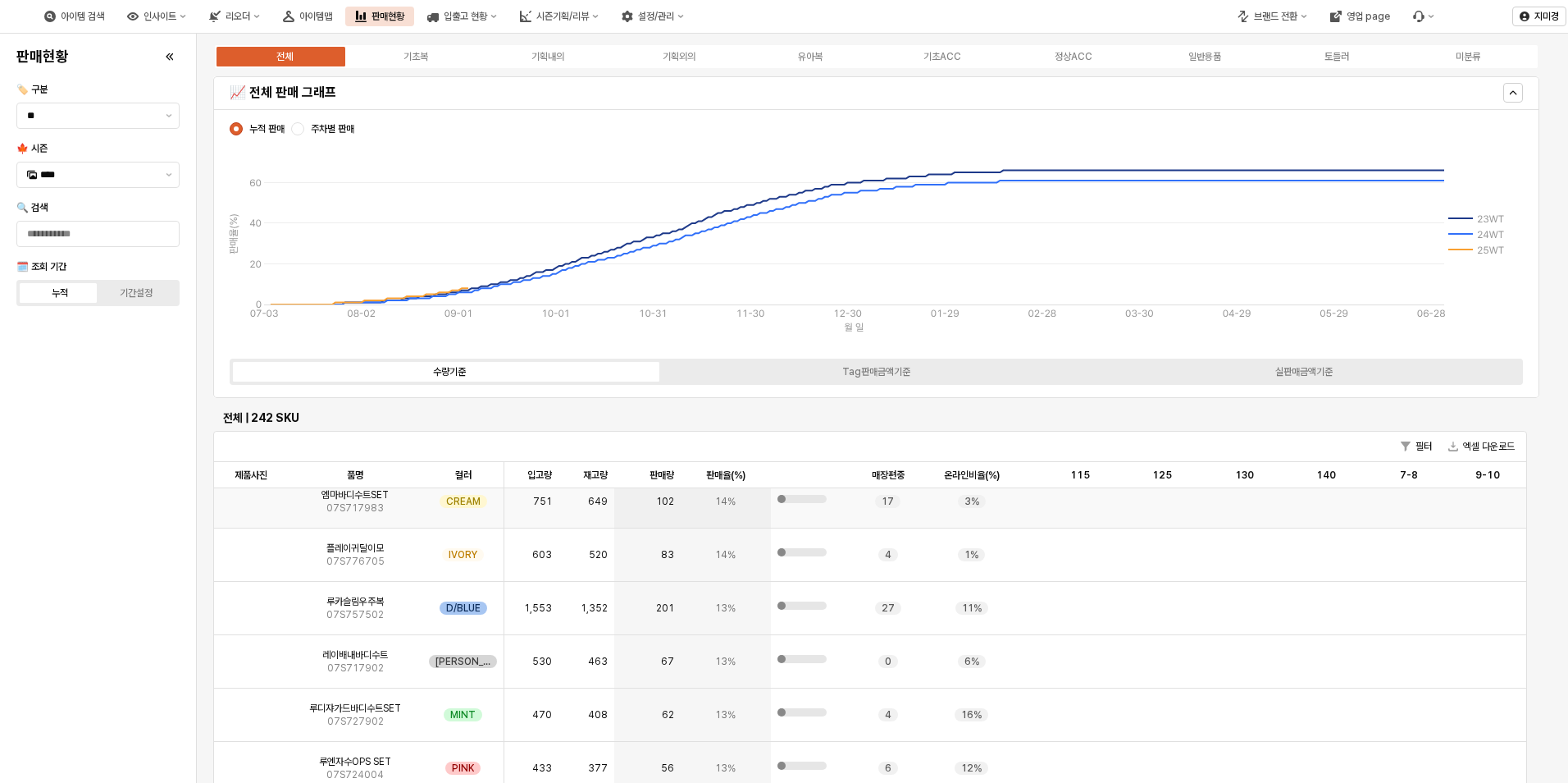
scroll to position [2133, 0]
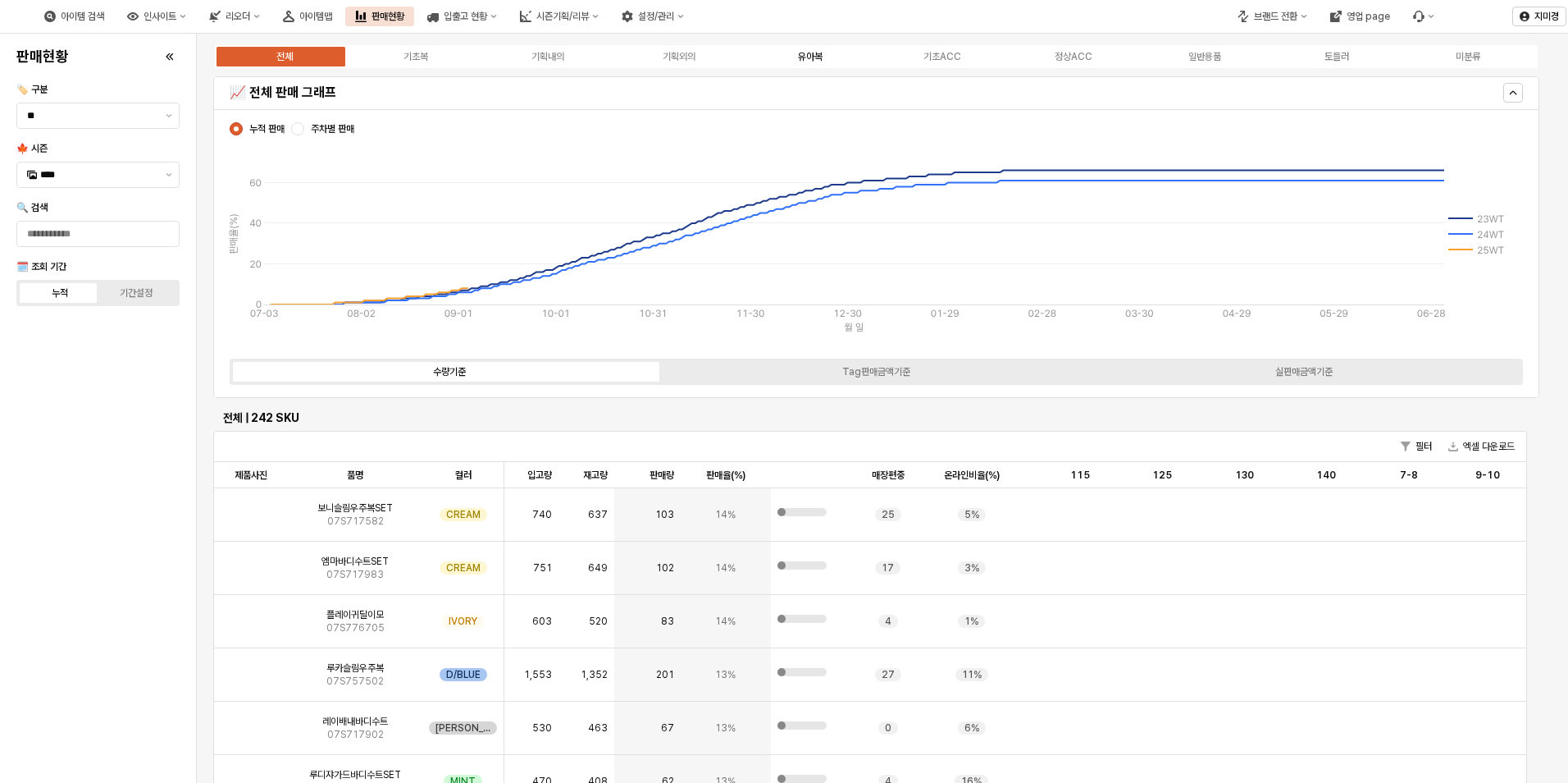
click at [811, 56] on div "유아복" at bounding box center [811, 56] width 24 height 11
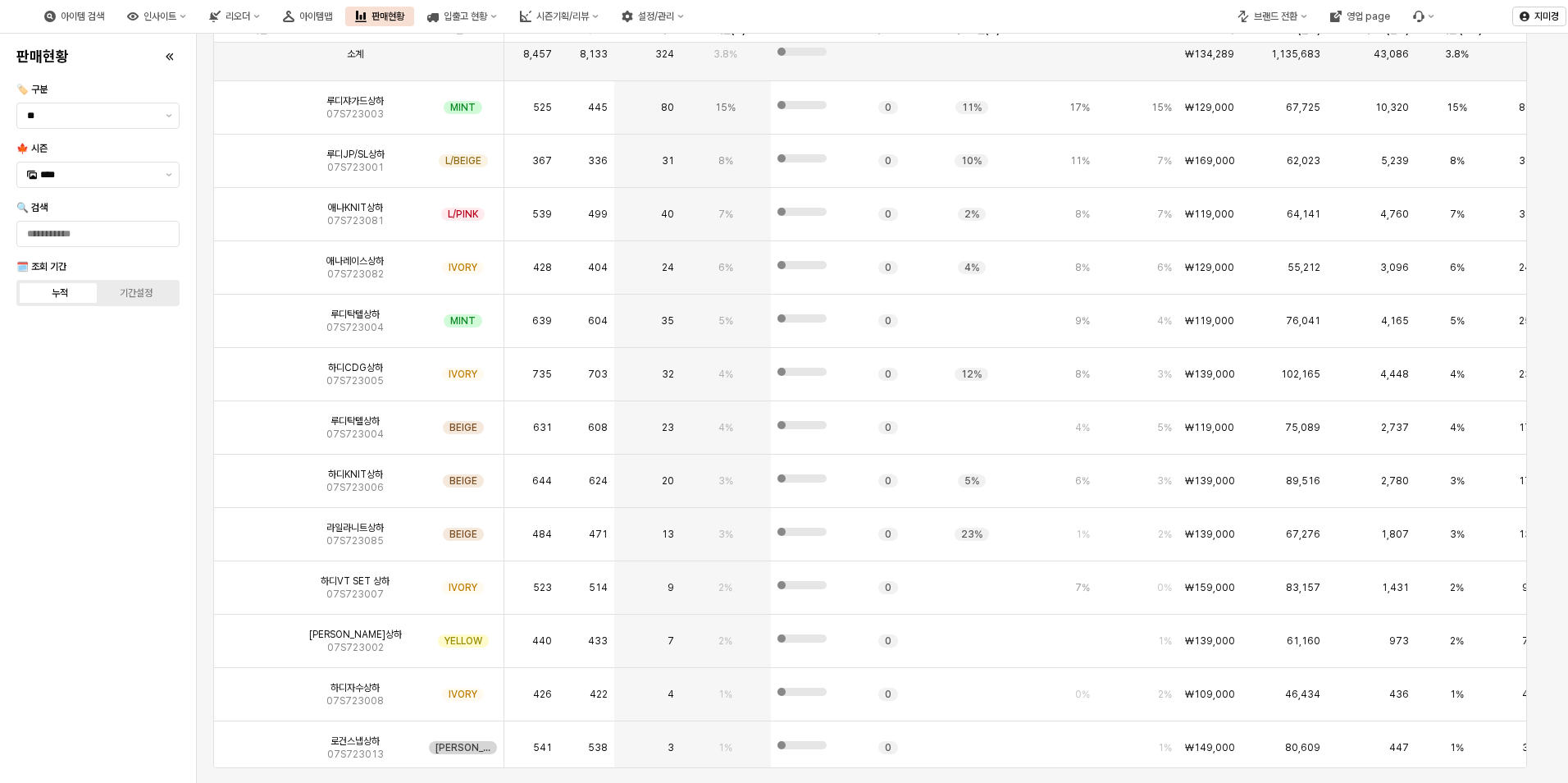
scroll to position [0, 0]
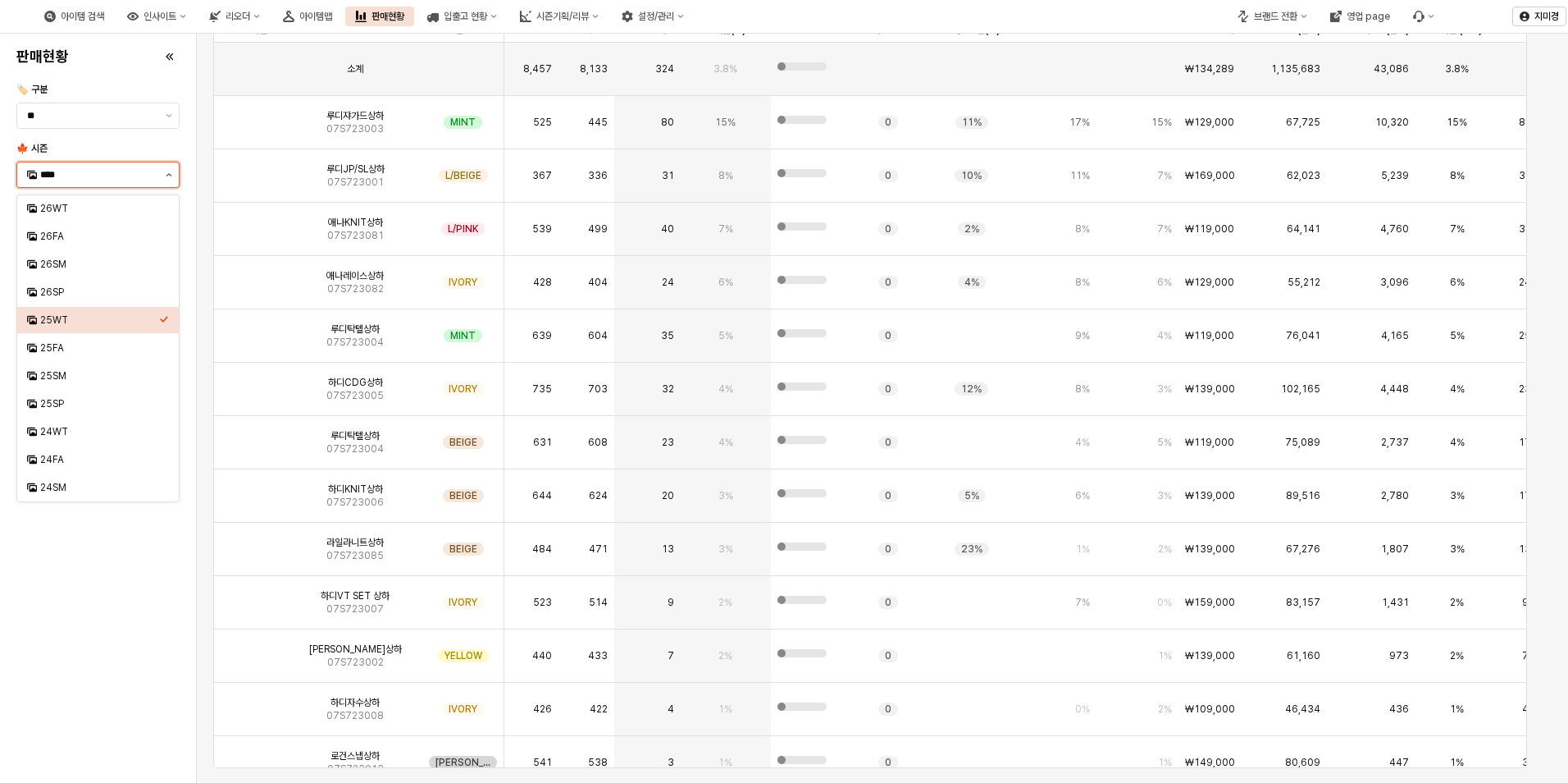
click at [165, 177] on button "제안 사항 표시" at bounding box center [169, 175] width 20 height 24
click at [65, 347] on div "25FA" at bounding box center [99, 347] width 119 height 13
type input "****"
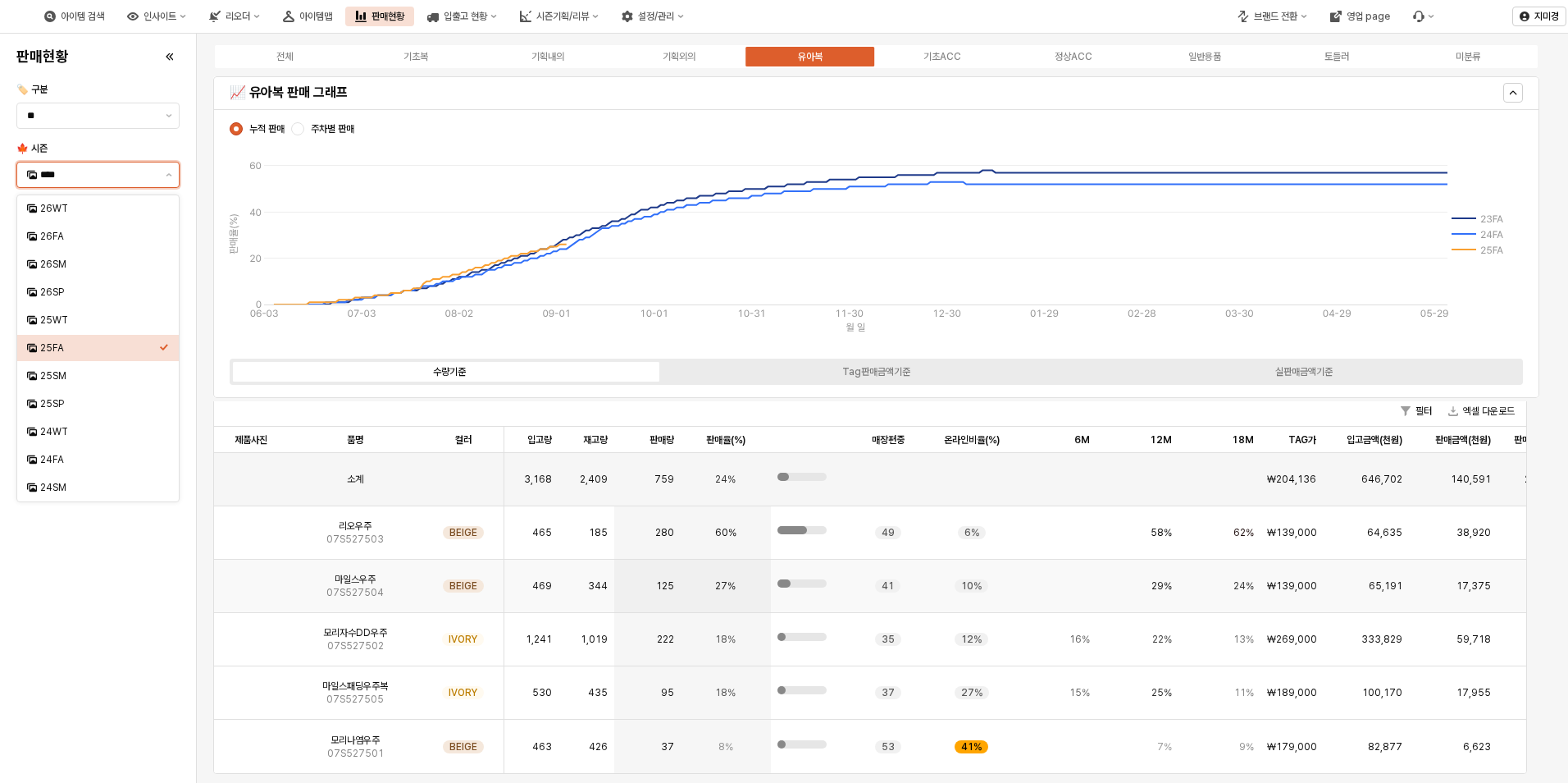
scroll to position [3446, 0]
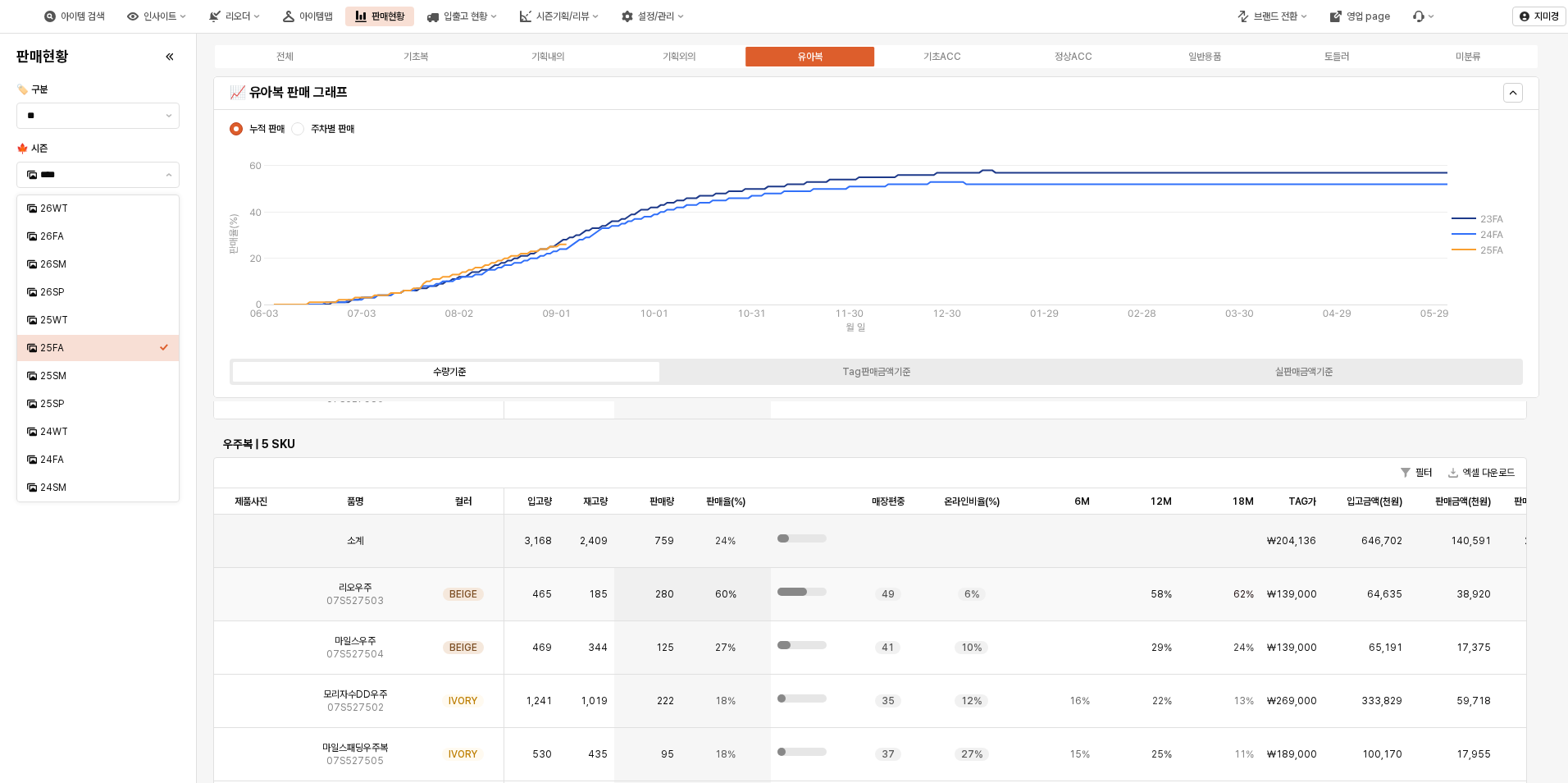
click at [251, 587] on img "App Frame" at bounding box center [251, 587] width 0 height 0
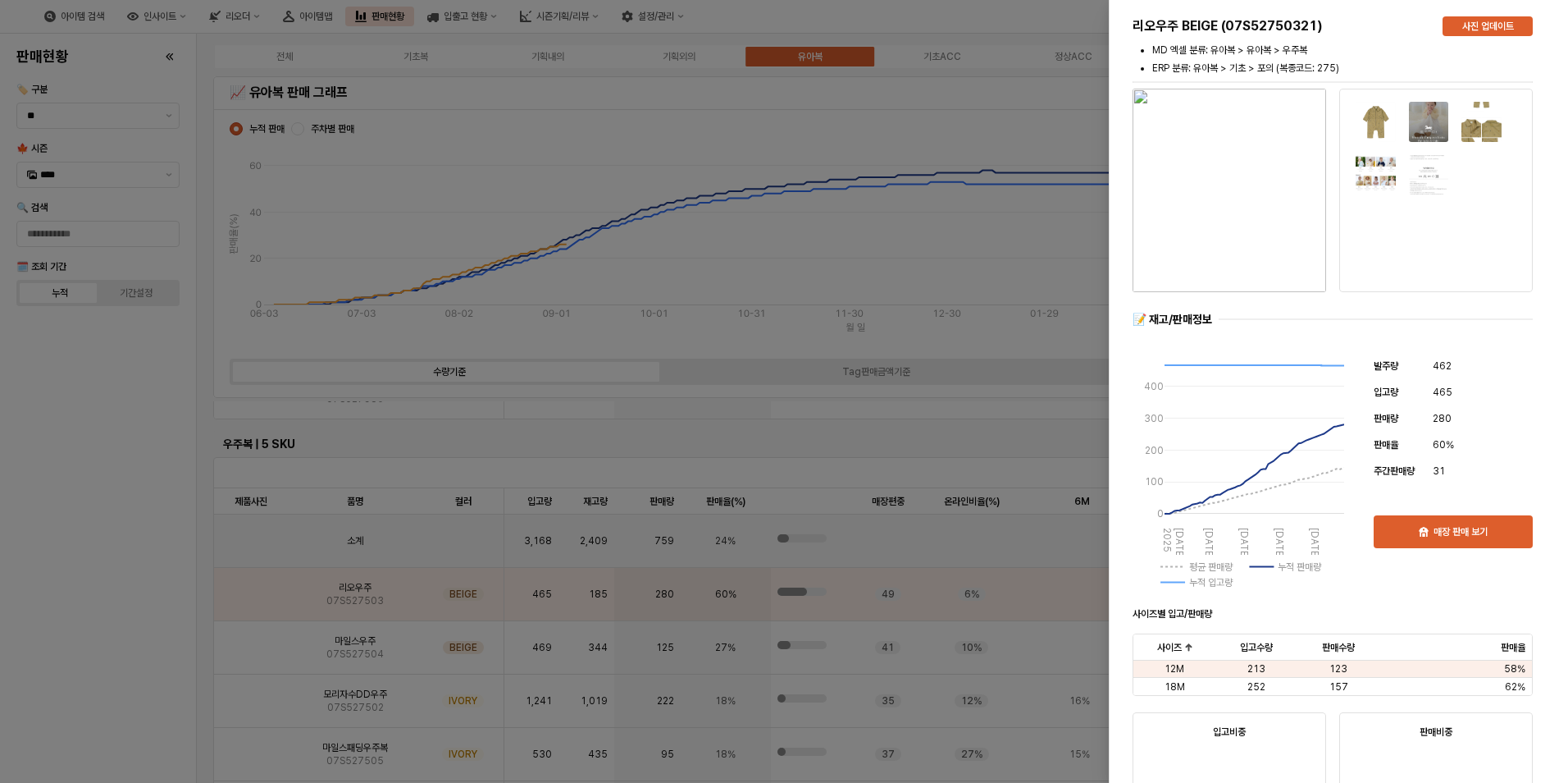
click at [123, 588] on div at bounding box center [784, 392] width 1568 height 783
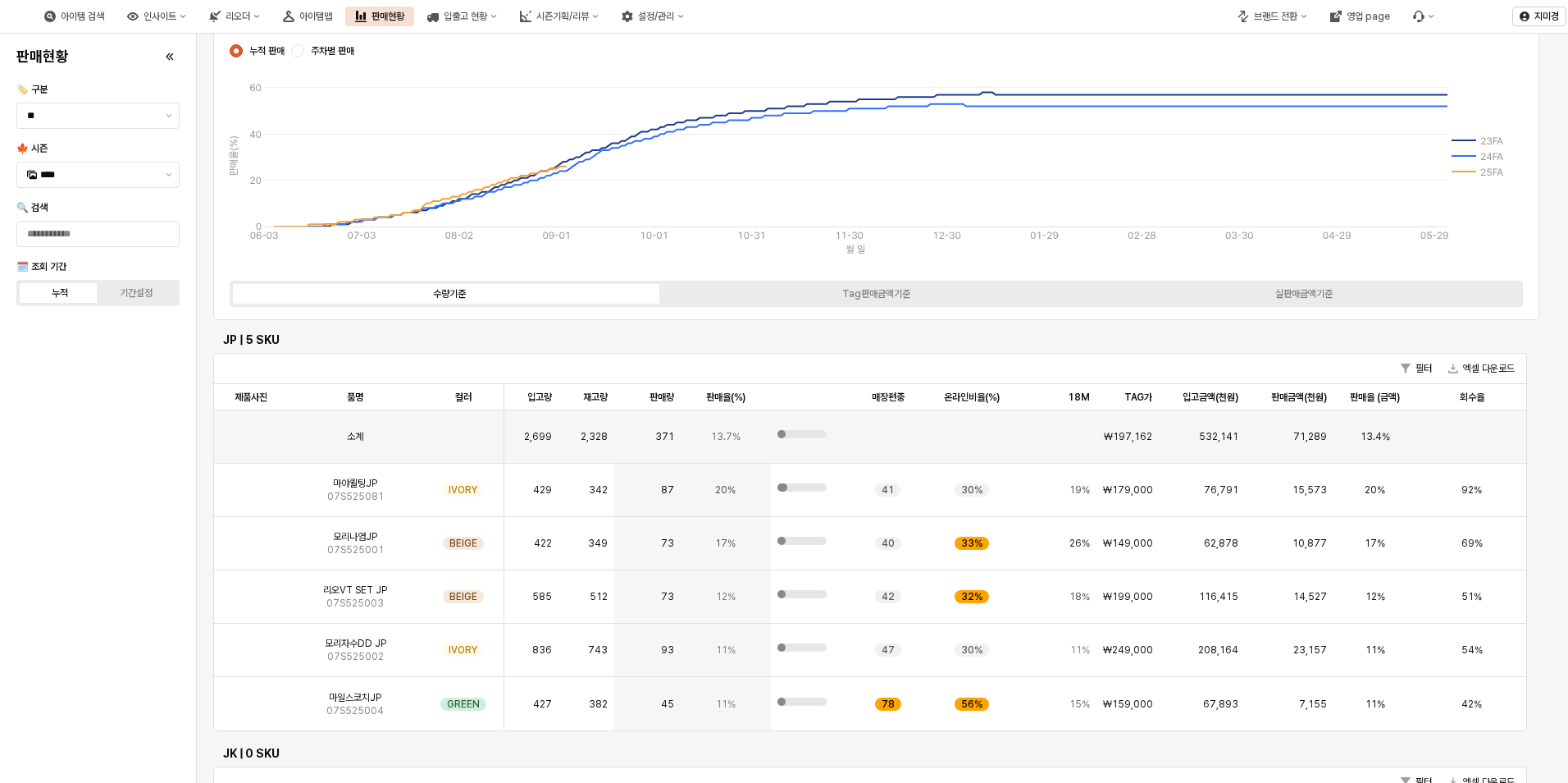
scroll to position [0, 0]
